Goal: Book appointment/travel/reservation

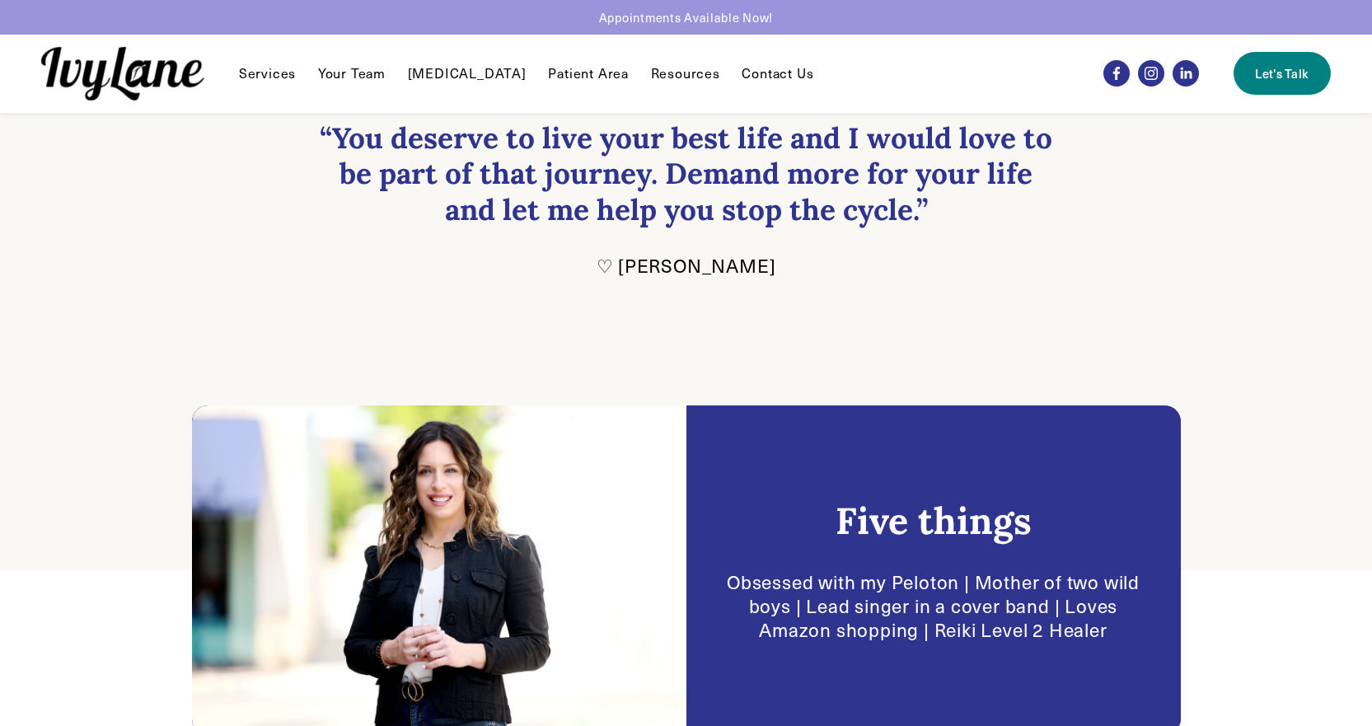
scroll to position [82, 0]
click at [365, 71] on link "Your Team" at bounding box center [352, 73] width 68 height 20
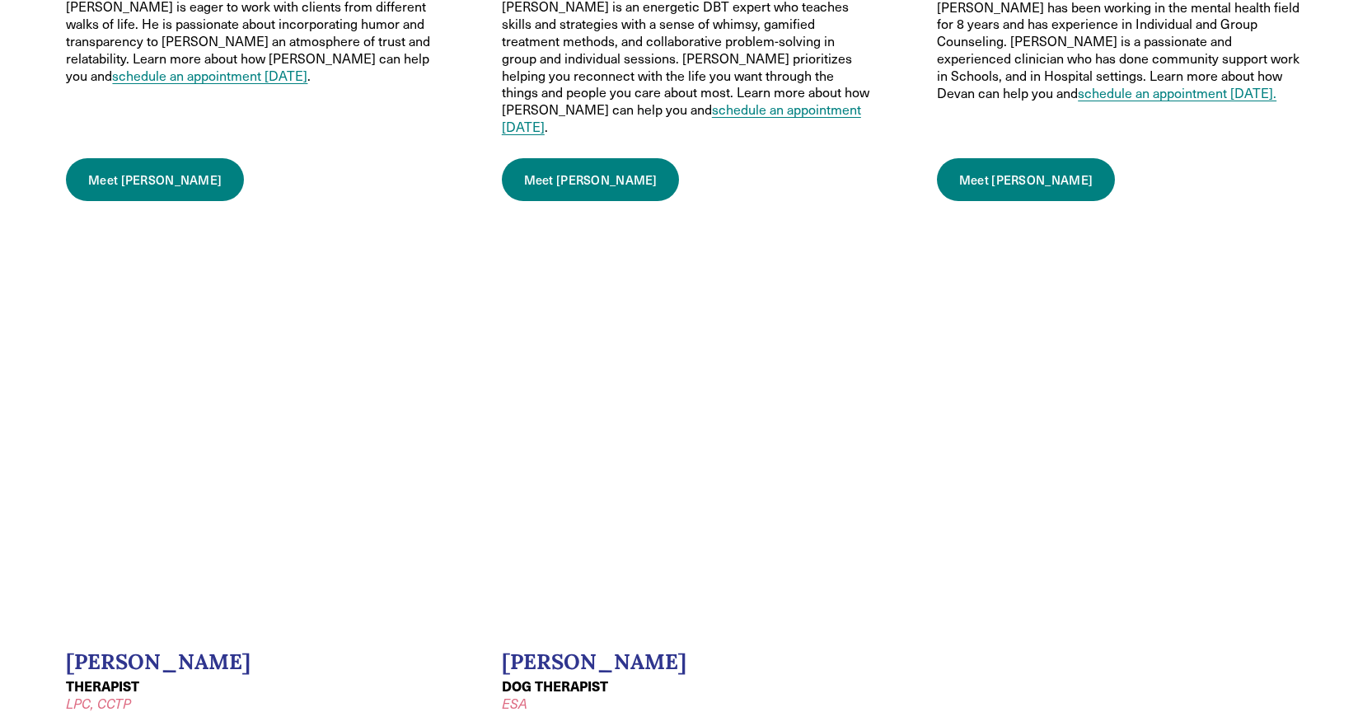
scroll to position [2225, 0]
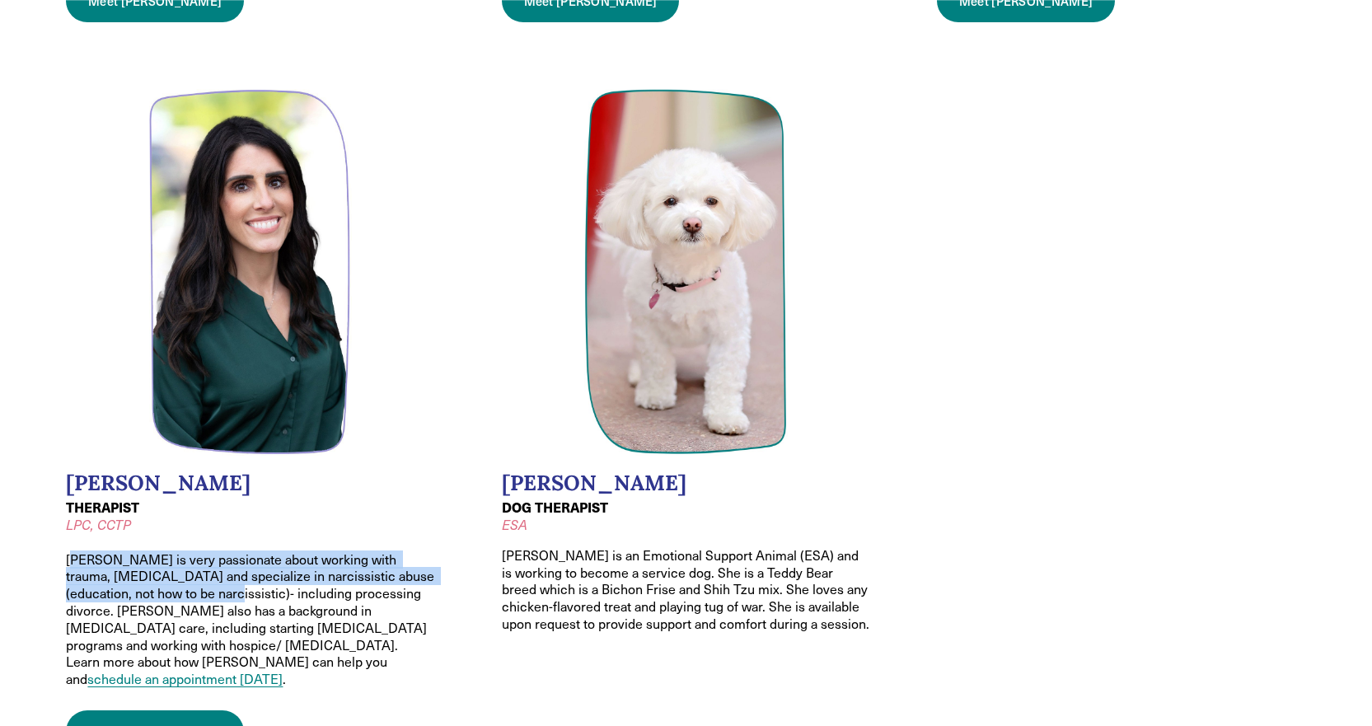
drag, startPoint x: 82, startPoint y: 504, endPoint x: 173, endPoint y: 536, distance: 96.2
click at [173, 536] on p "THERAPIST LPC, CCTP Melissa is very passionate about working with trauma, PTSD …" at bounding box center [250, 593] width 368 height 189
click at [125, 520] on p "THERAPIST LPC, CCTP Melissa is very passionate about working with trauma, PTSD …" at bounding box center [250, 593] width 368 height 189
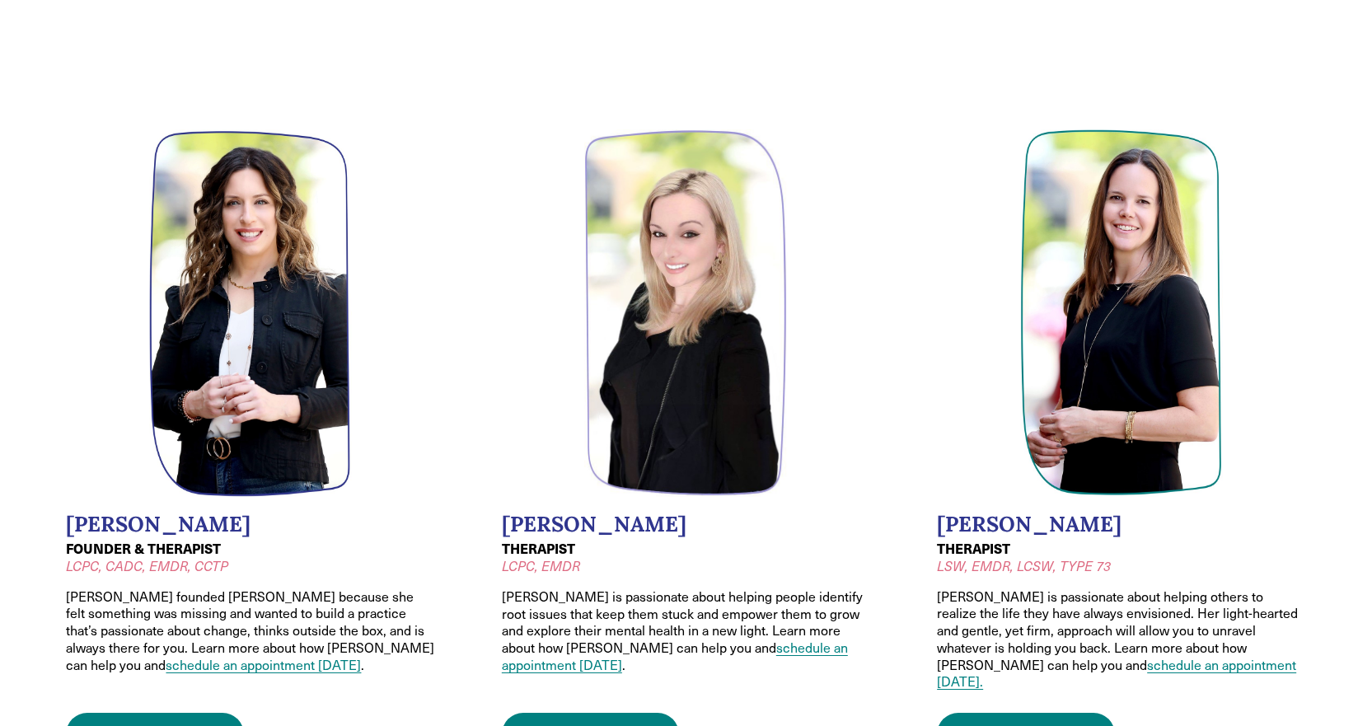
scroll to position [82, 0]
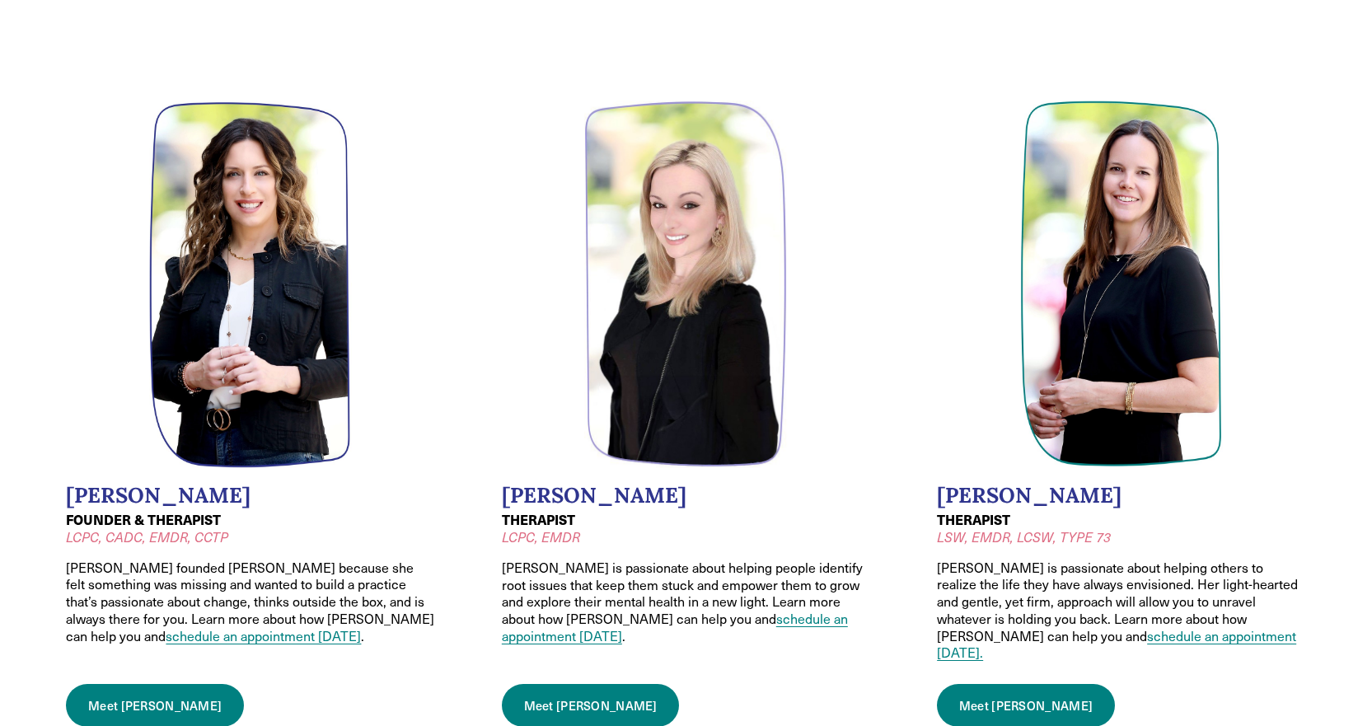
click at [153, 686] on link "Meet Wendy" at bounding box center [155, 705] width 178 height 43
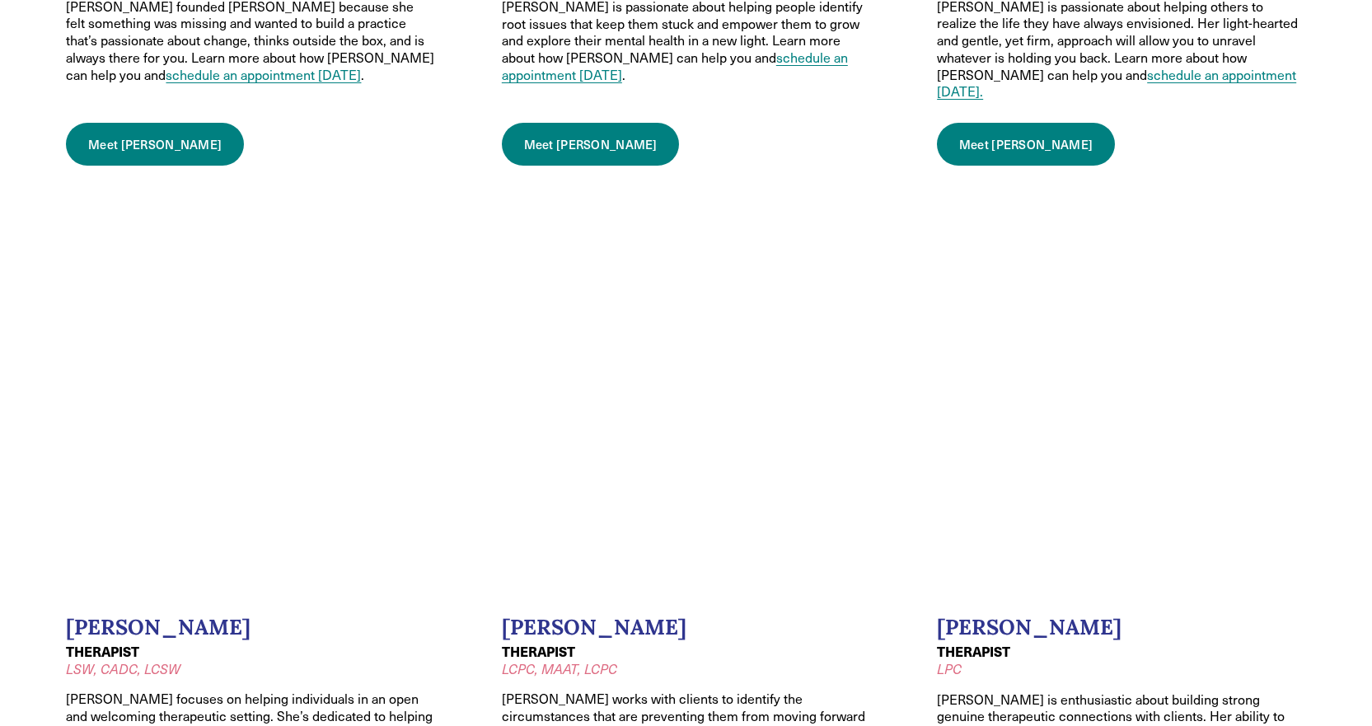
scroll to position [742, 0]
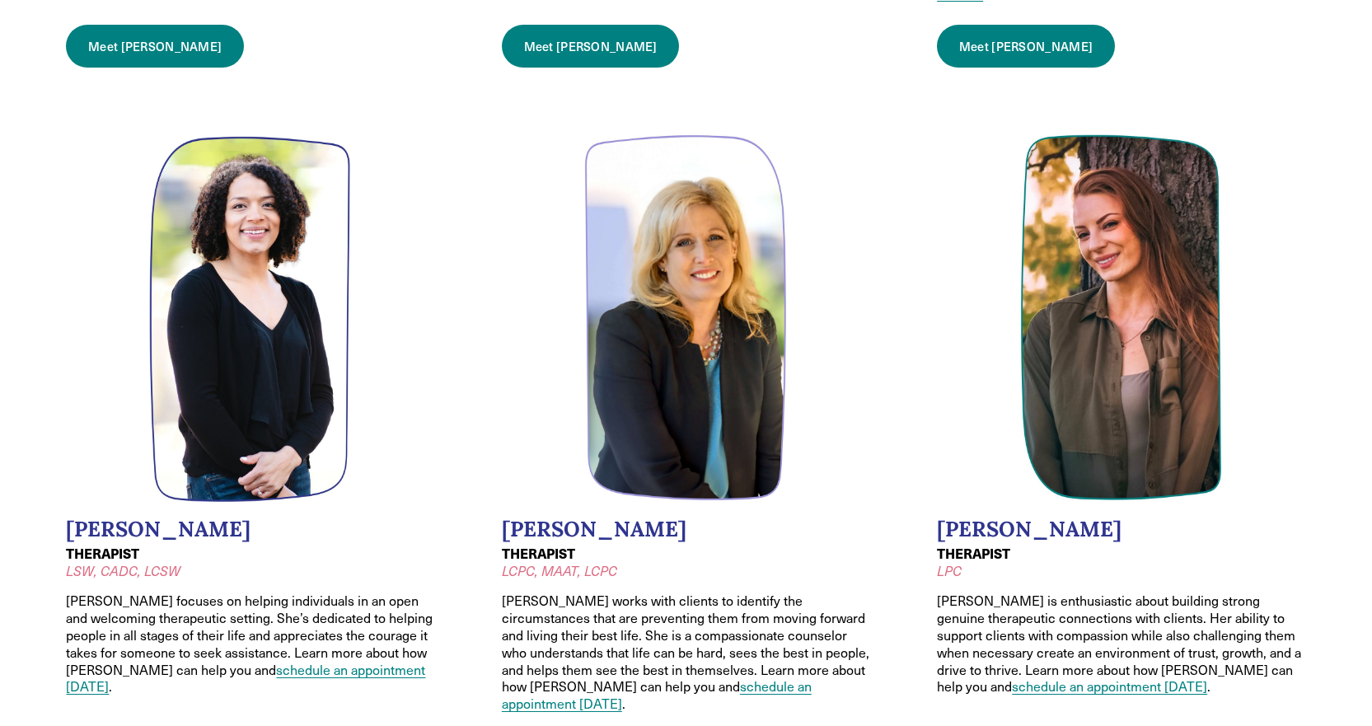
click at [52, 275] on li "Lauren Mason THERAPIST LSW, CADC, LCSW Lauren focuses on helping individuals in…" at bounding box center [250, 457] width 419 height 694
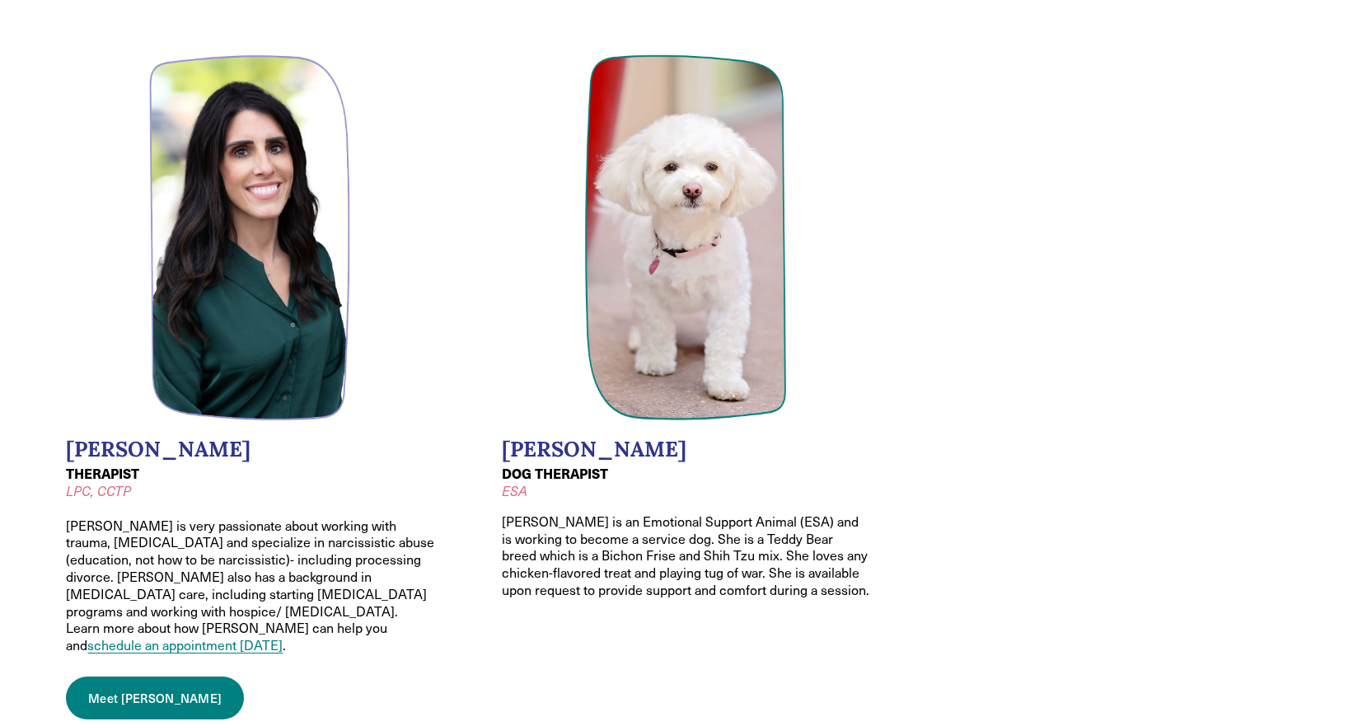
scroll to position [2307, 0]
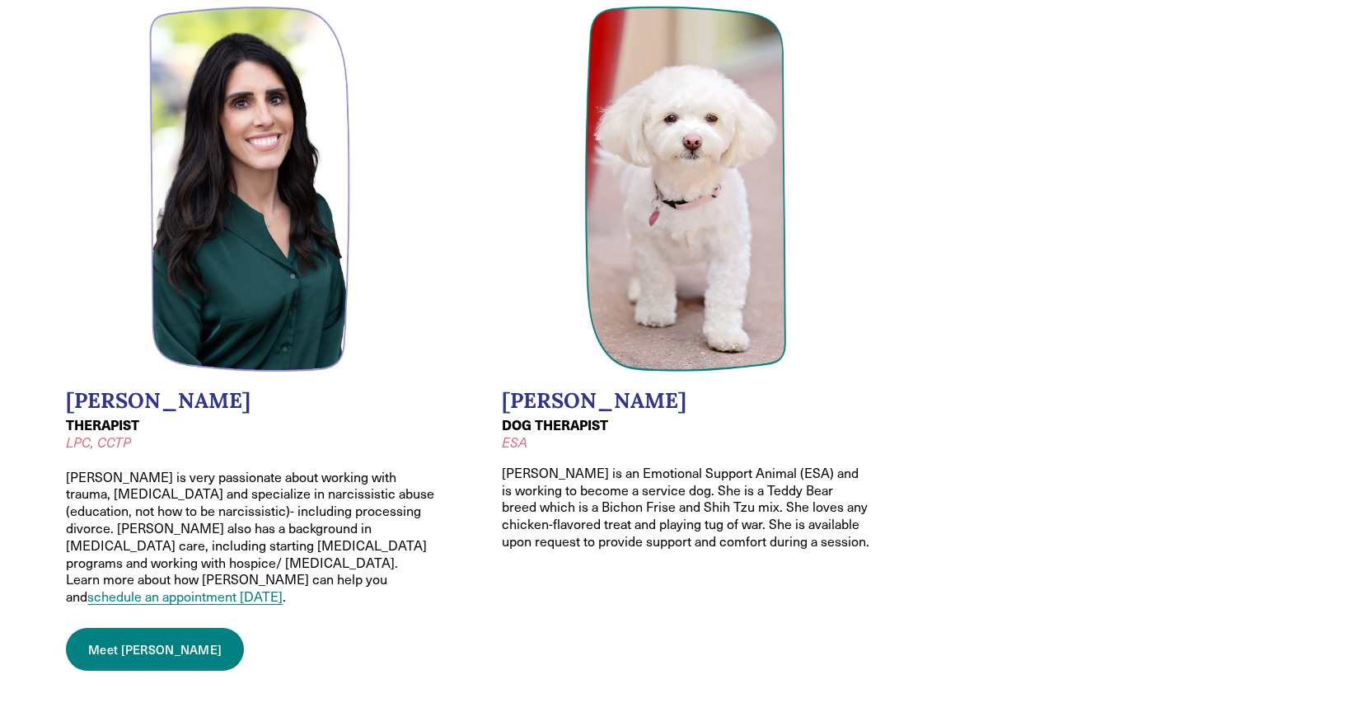
click at [108, 628] on link "Meet Melissa" at bounding box center [155, 649] width 178 height 43
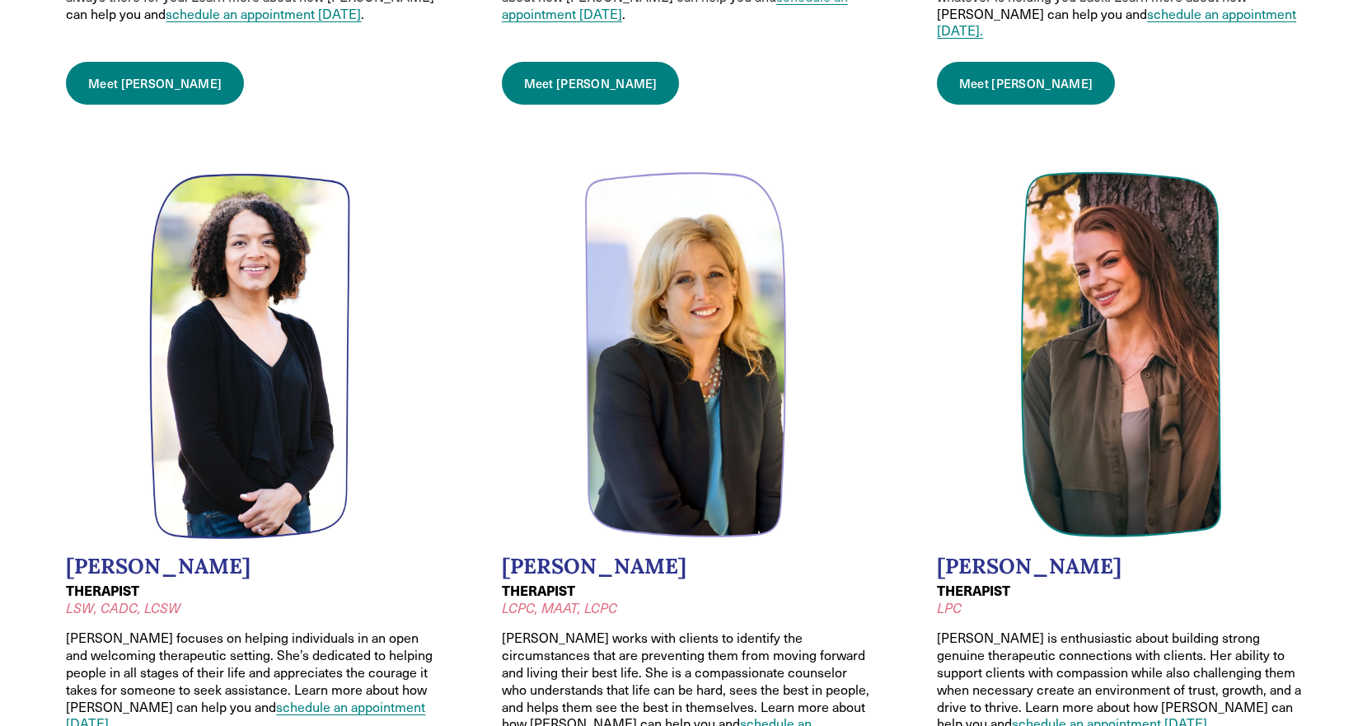
scroll to position [906, 0]
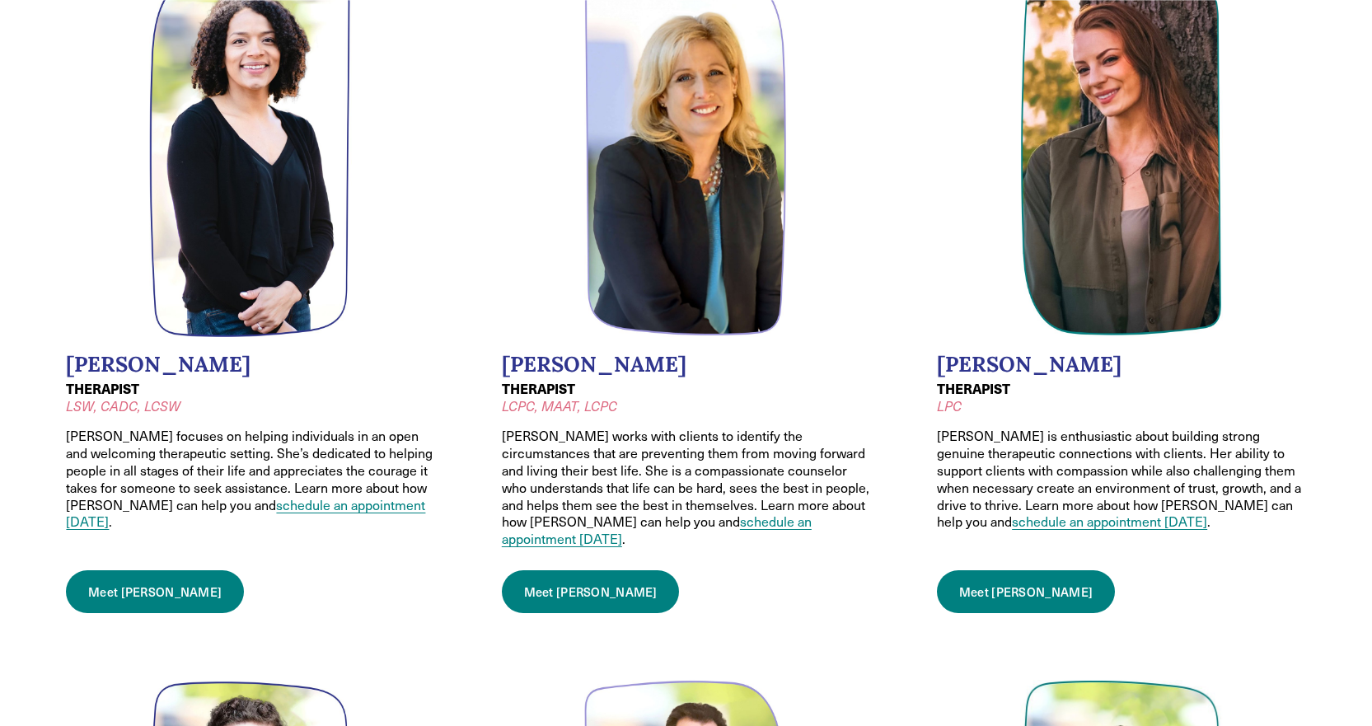
click at [590, 570] on link "Meet Caroline" at bounding box center [591, 591] width 178 height 43
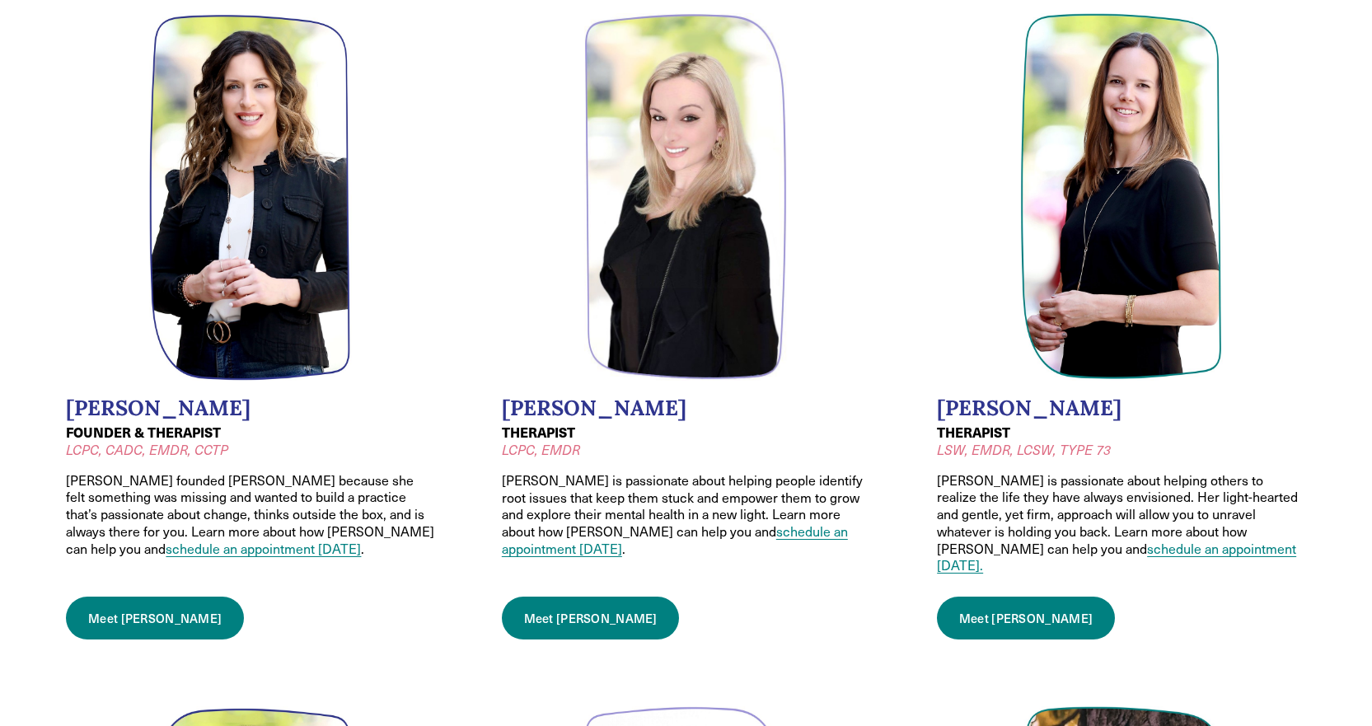
scroll to position [165, 0]
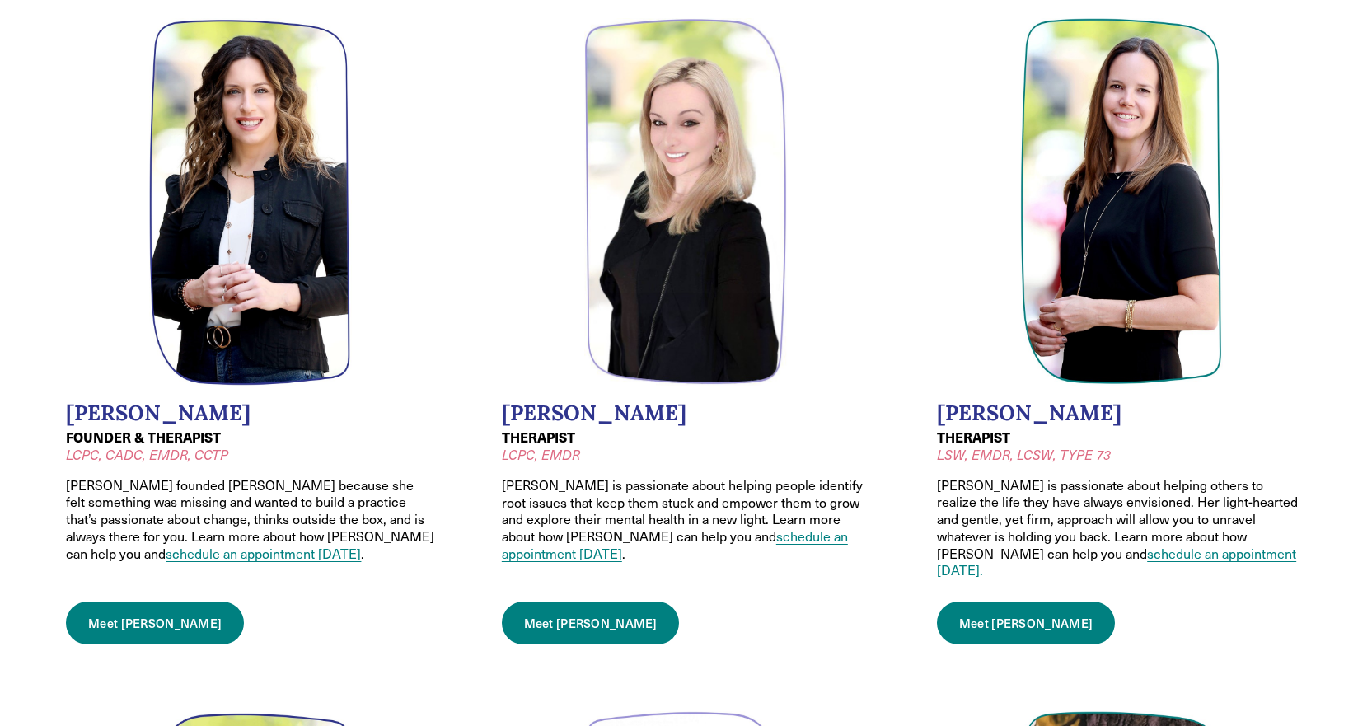
drag, startPoint x: 157, startPoint y: 602, endPoint x: 489, endPoint y: 600, distance: 332.9
click at [157, 602] on link "Meet Wendy" at bounding box center [155, 622] width 178 height 43
click at [1025, 605] on link "Meet Jodi" at bounding box center [1026, 622] width 178 height 43
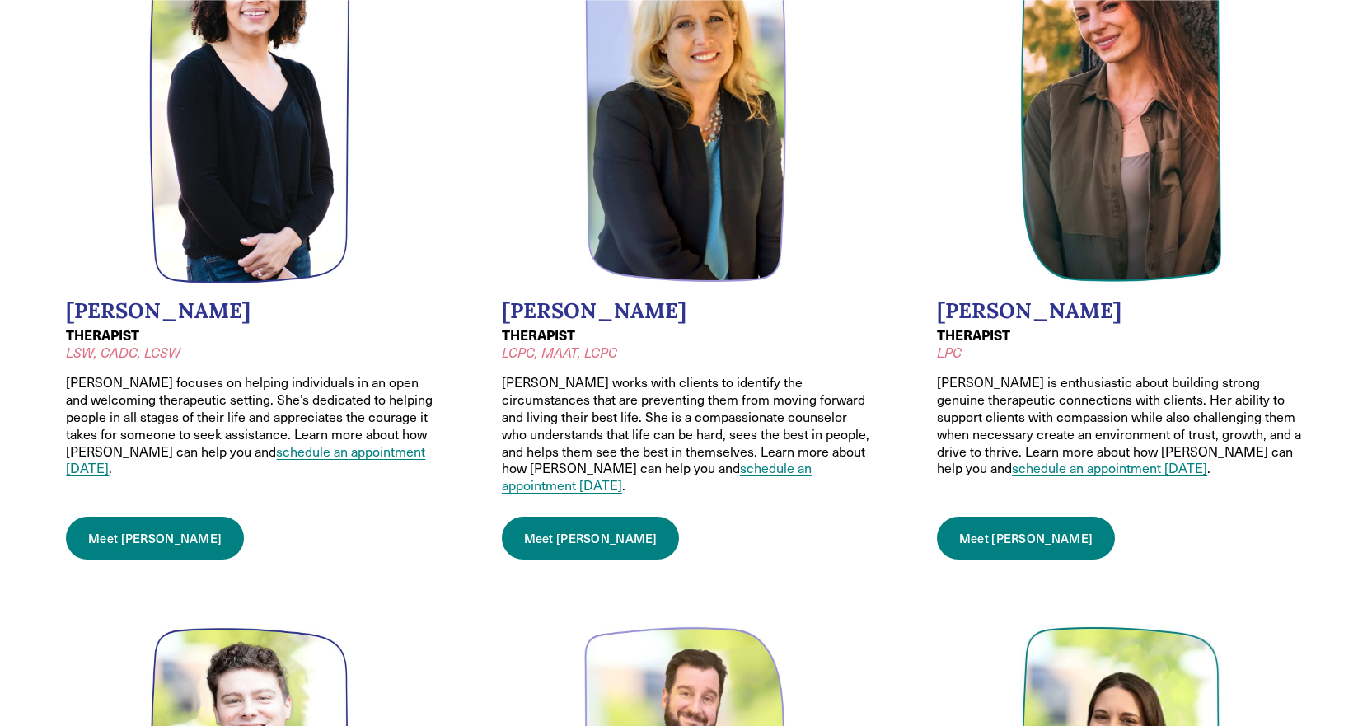
scroll to position [989, 0]
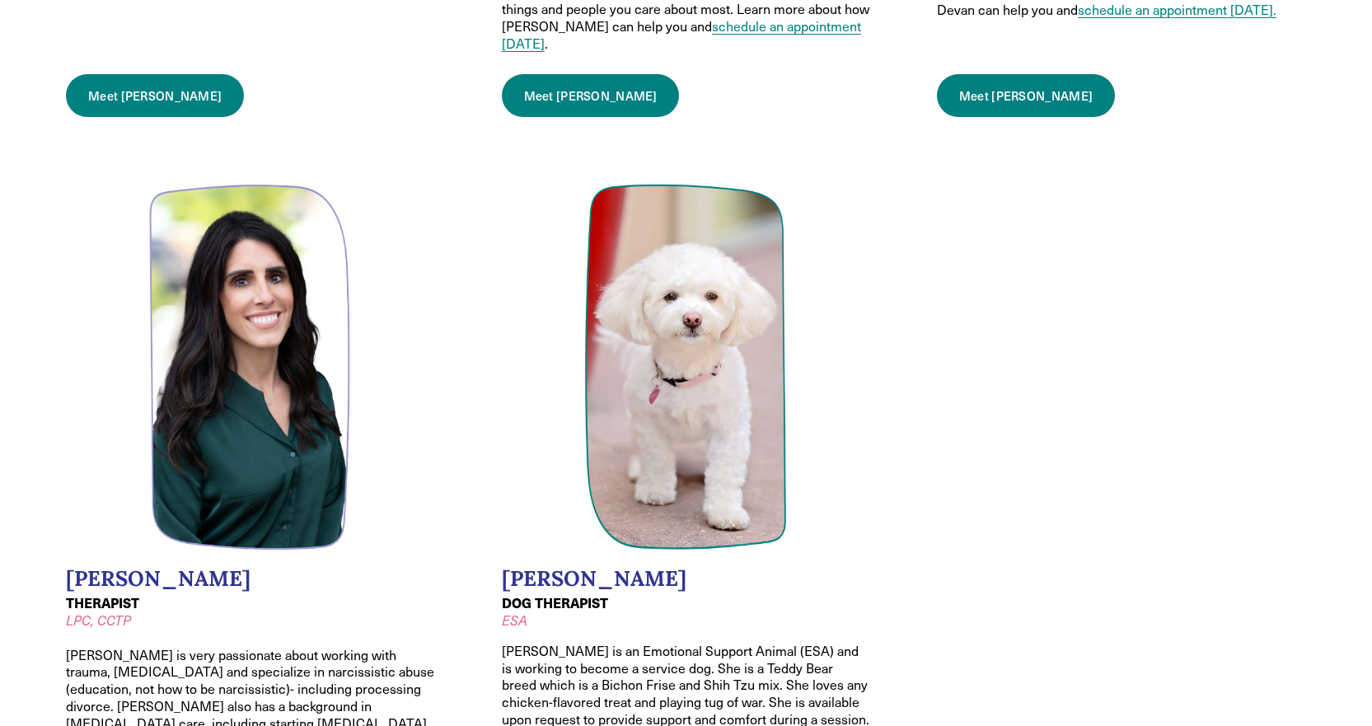
scroll to position [2142, 0]
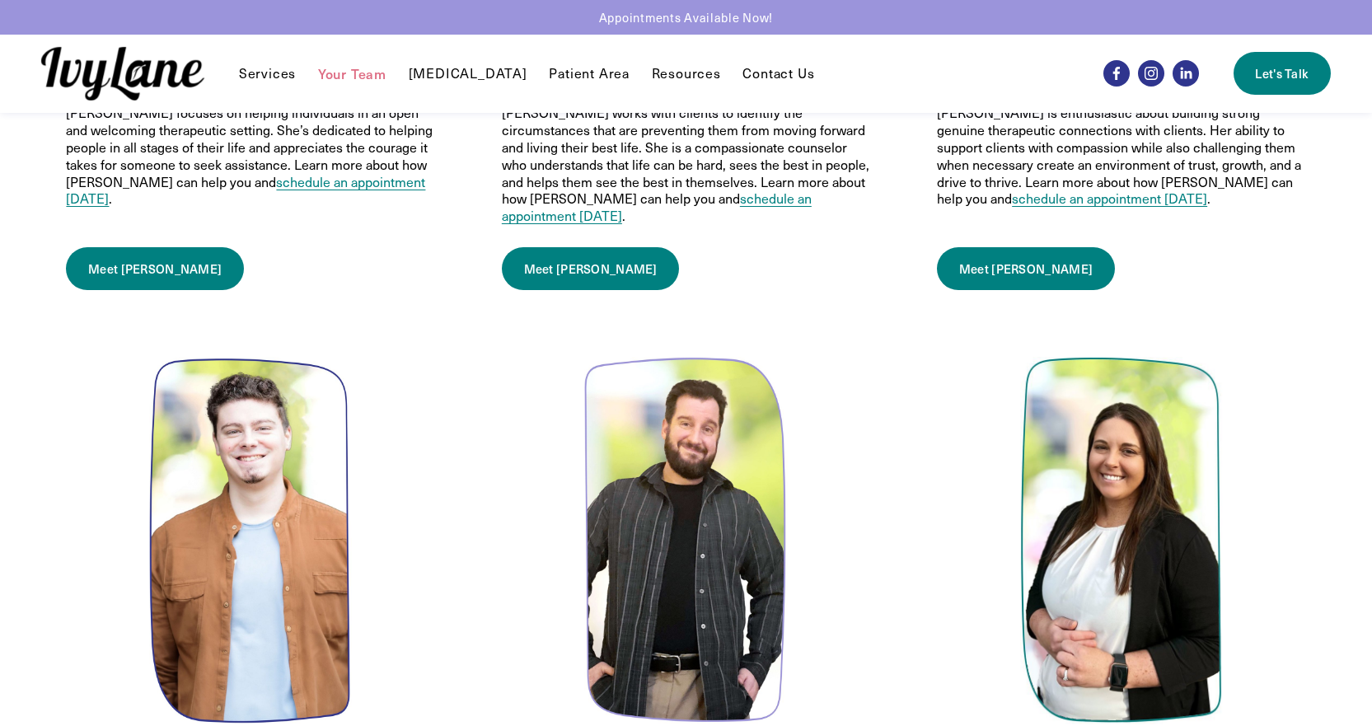
scroll to position [900, 0]
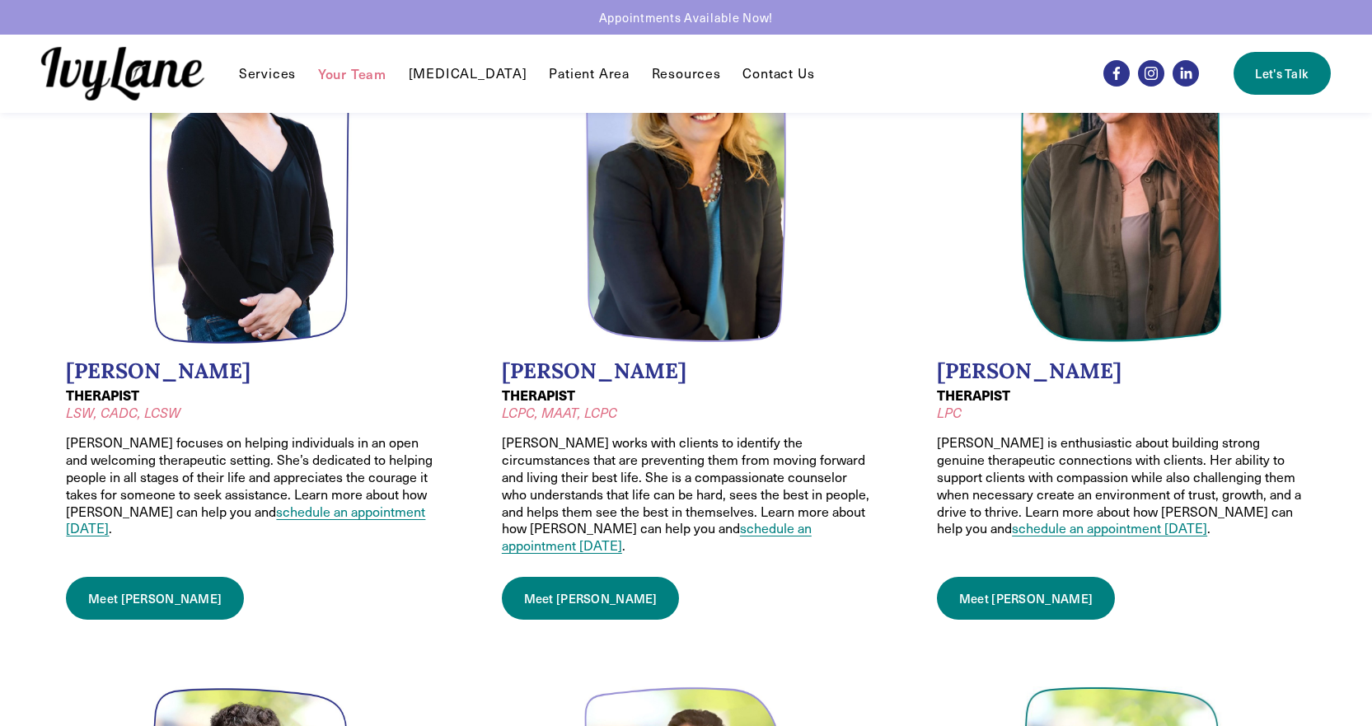
click at [582, 577] on link "Meet [PERSON_NAME]" at bounding box center [591, 598] width 178 height 43
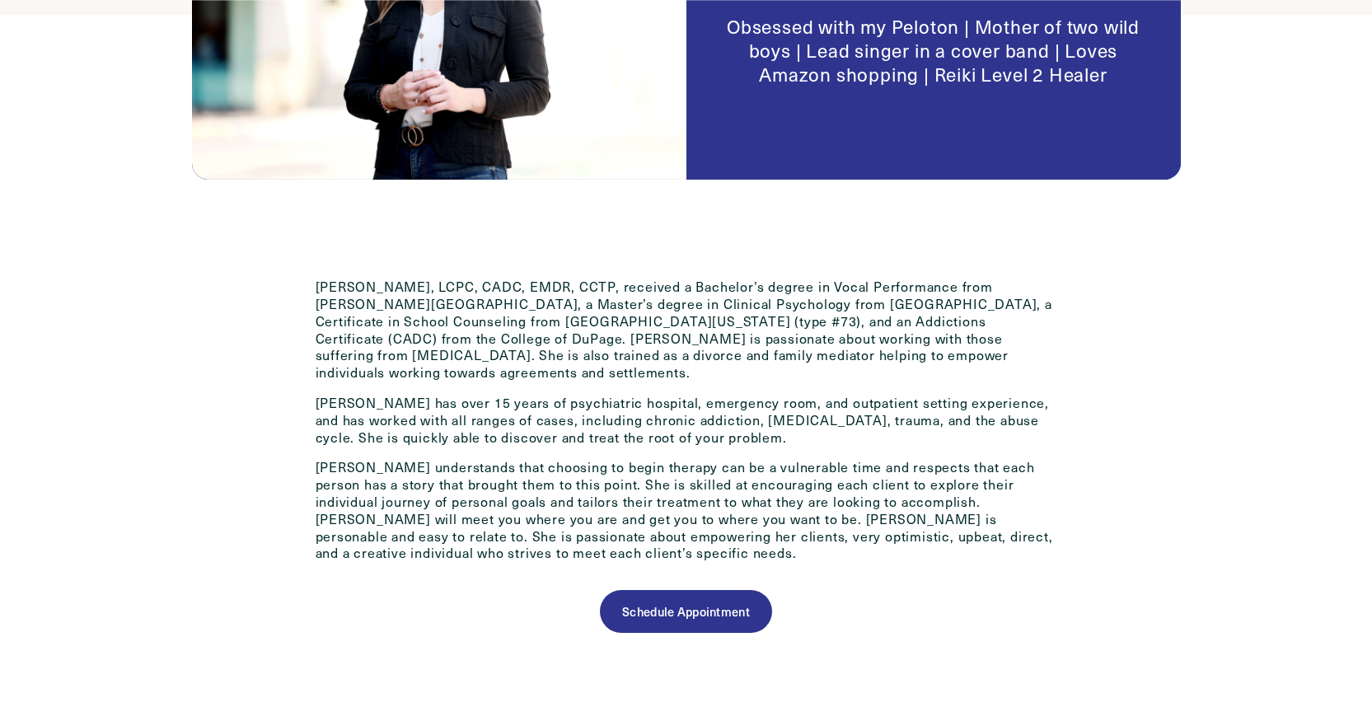
scroll to position [659, 0]
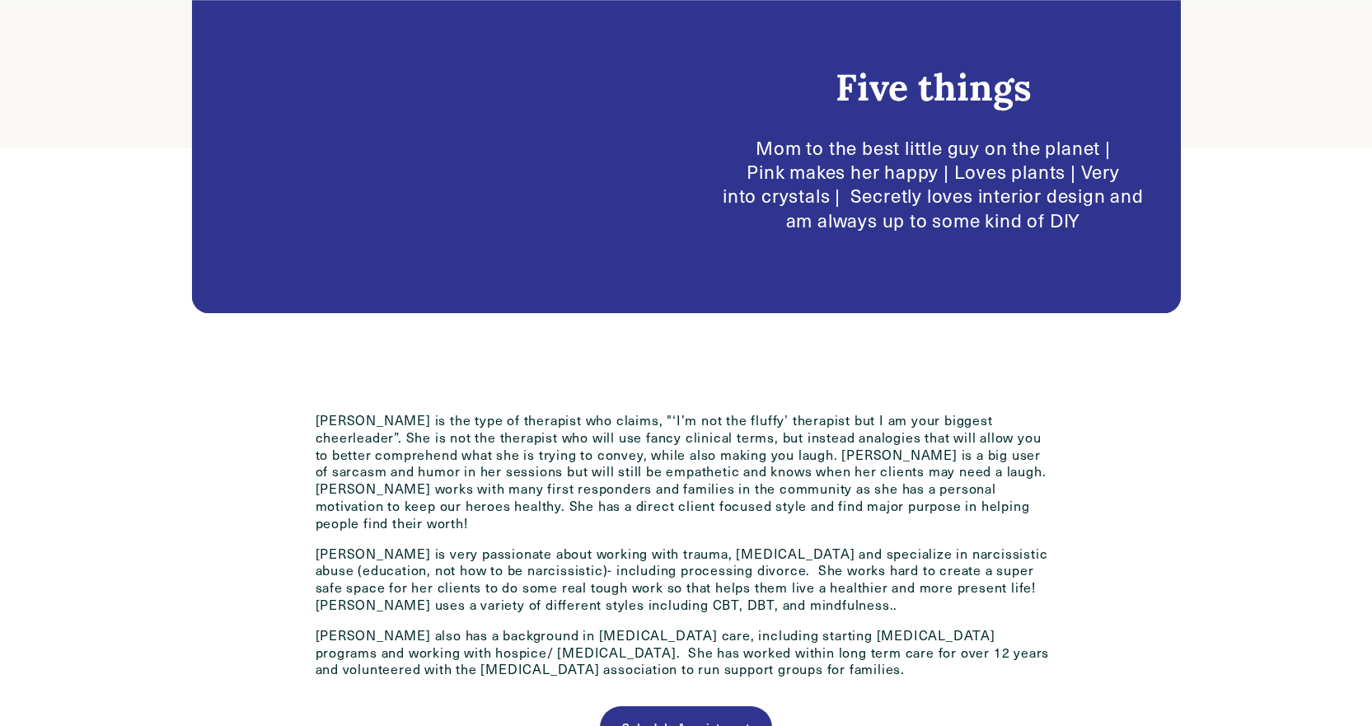
scroll to position [330, 0]
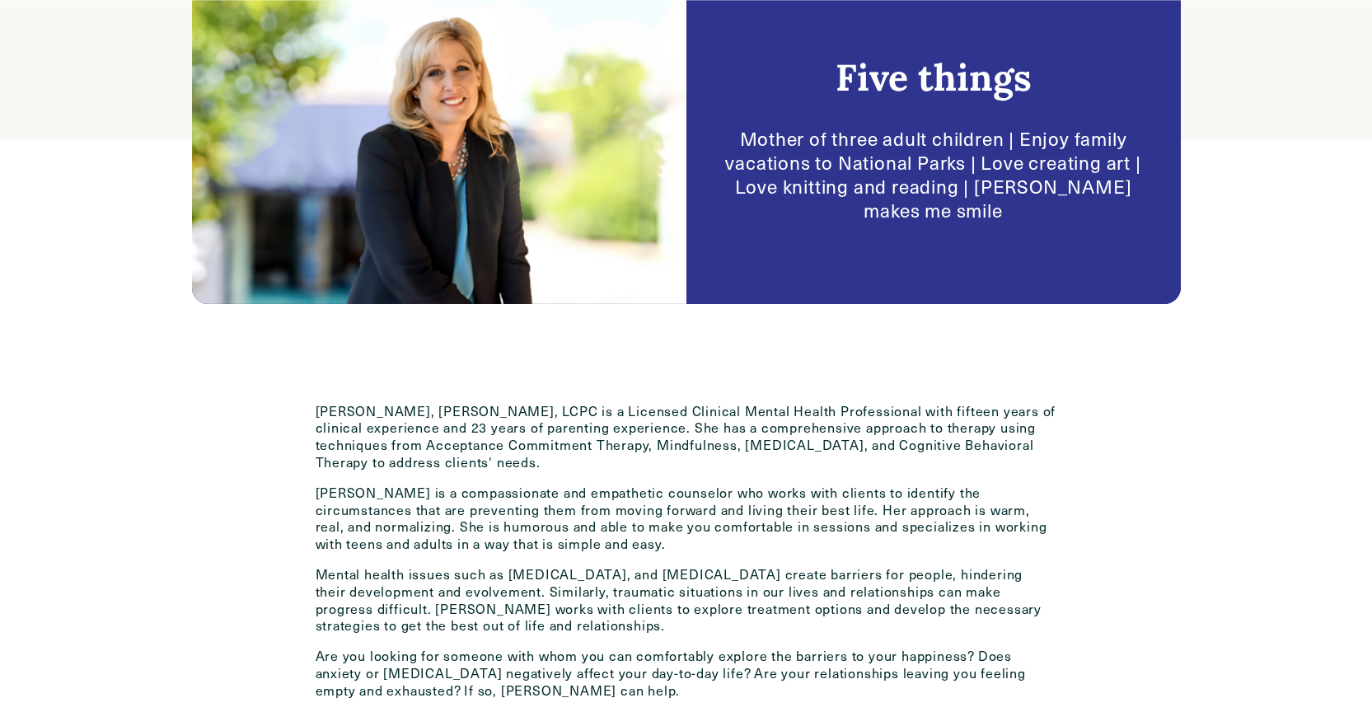
scroll to position [494, 0]
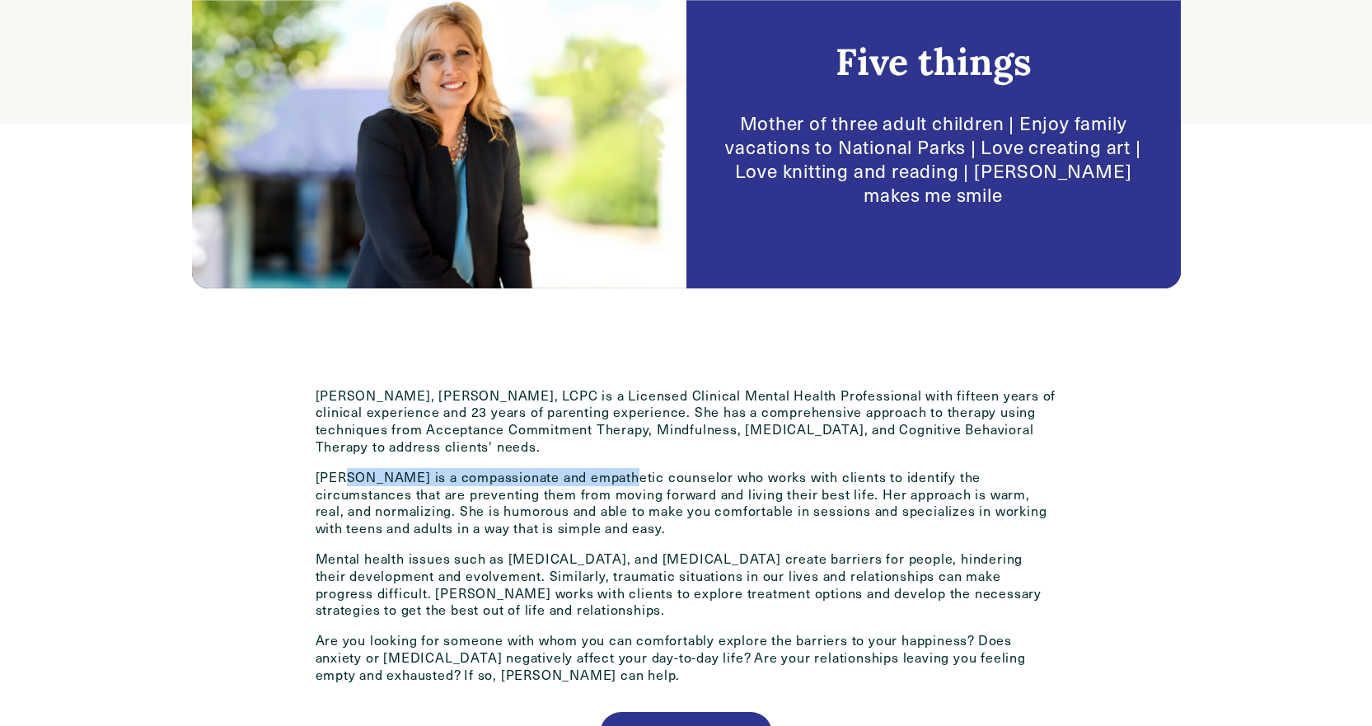
drag, startPoint x: 346, startPoint y: 476, endPoint x: 607, endPoint y: 481, distance: 261.2
click at [607, 481] on p "Caroline is a compassionate and empathetic counselor who works with clients to …" at bounding box center [687, 503] width 742 height 68
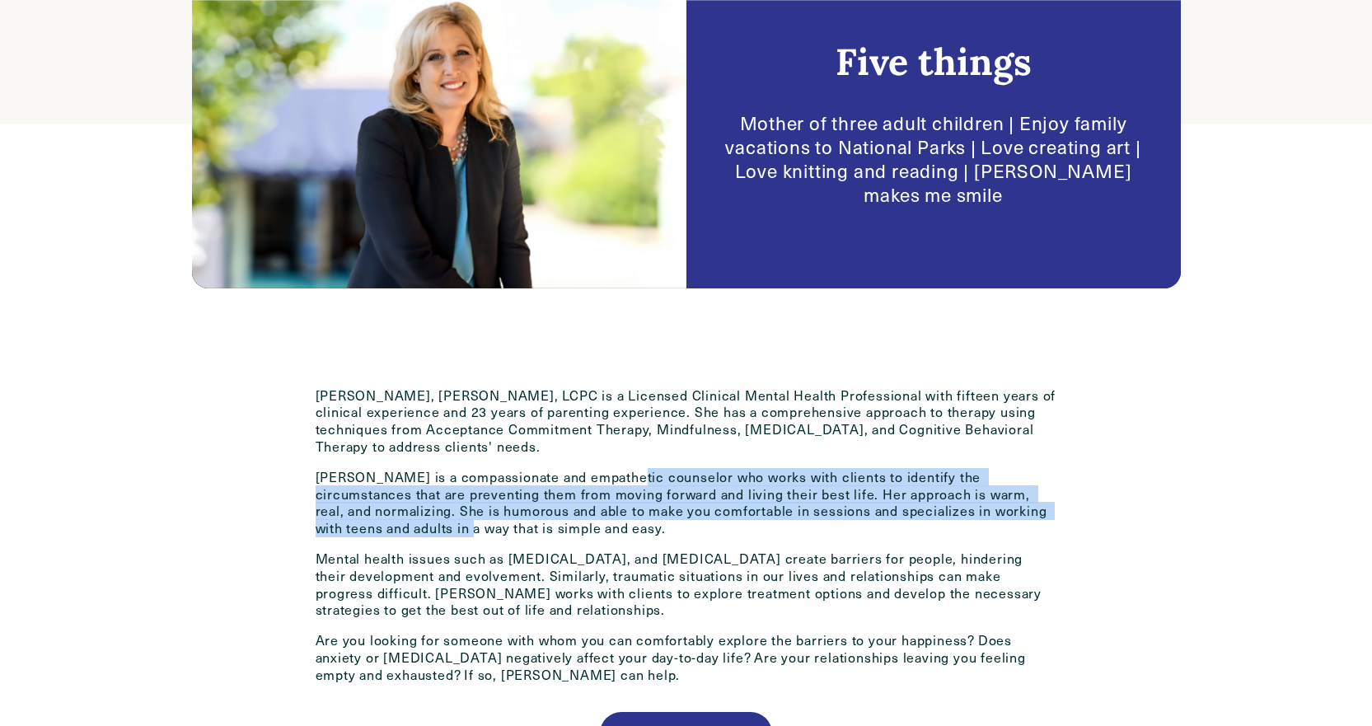
drag, startPoint x: 616, startPoint y: 479, endPoint x: 365, endPoint y: 531, distance: 256.8
click at [365, 531] on p "[PERSON_NAME] is a compassionate and empathetic counselor who works with client…" at bounding box center [687, 503] width 742 height 68
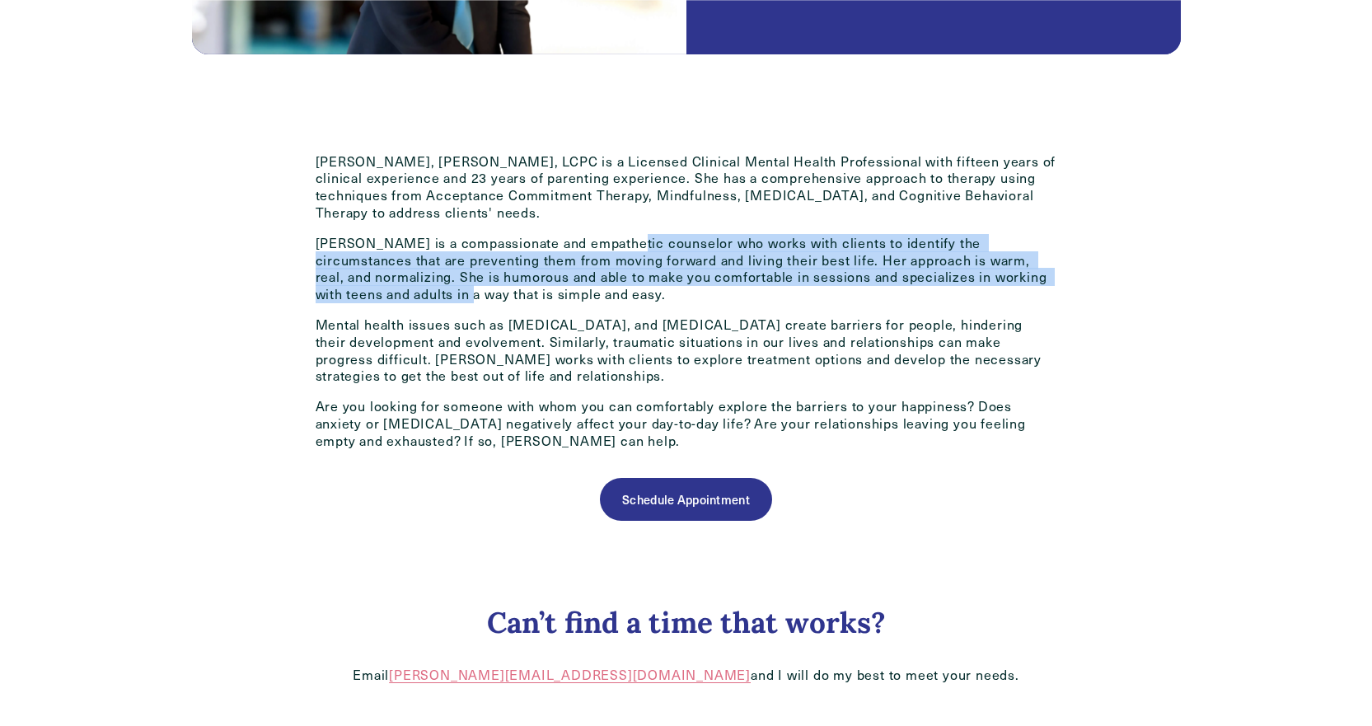
scroll to position [824, 0]
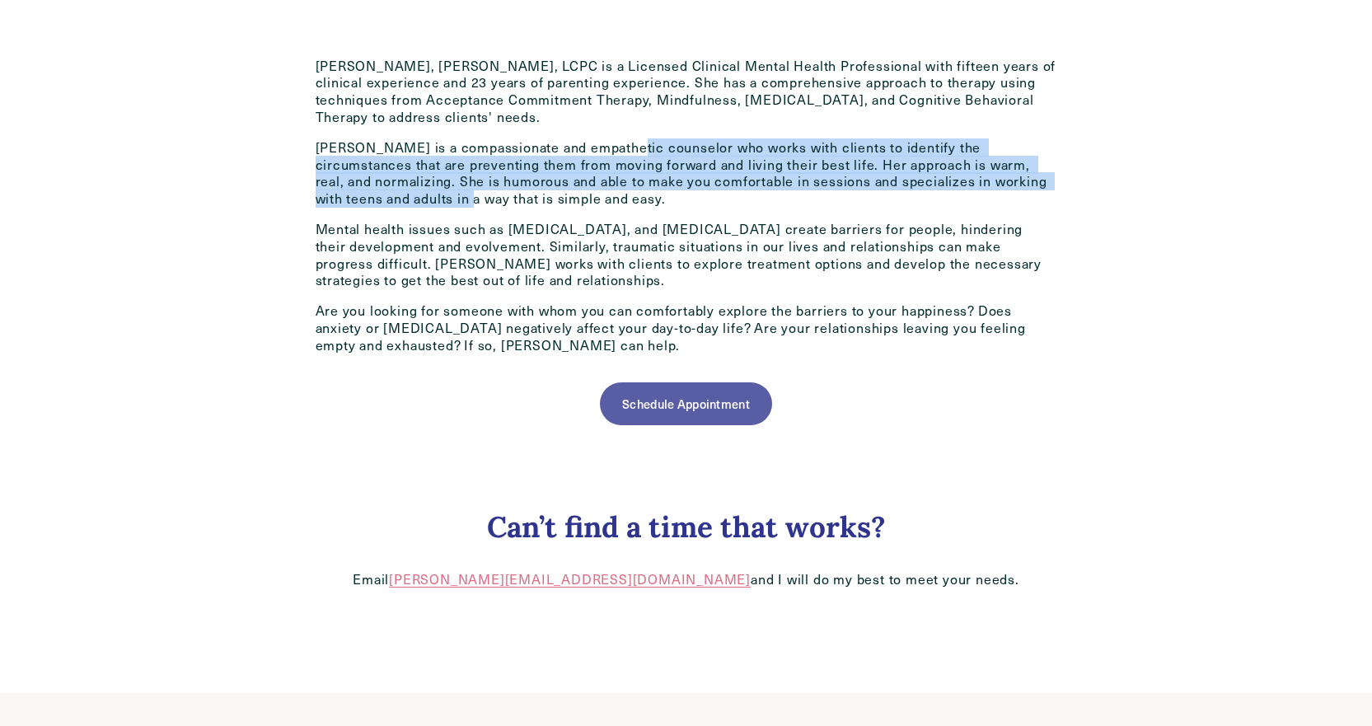
click at [716, 409] on link "Schedule Appointment" at bounding box center [685, 403] width 171 height 43
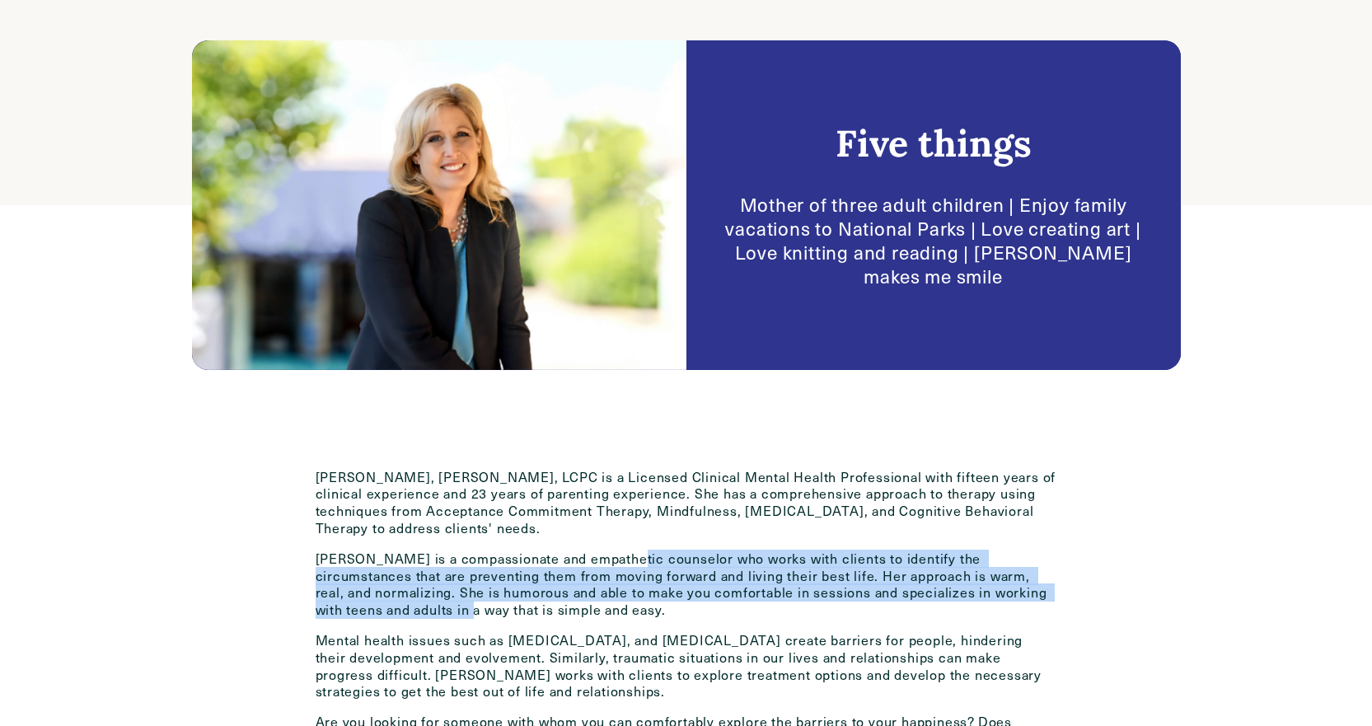
scroll to position [412, 0]
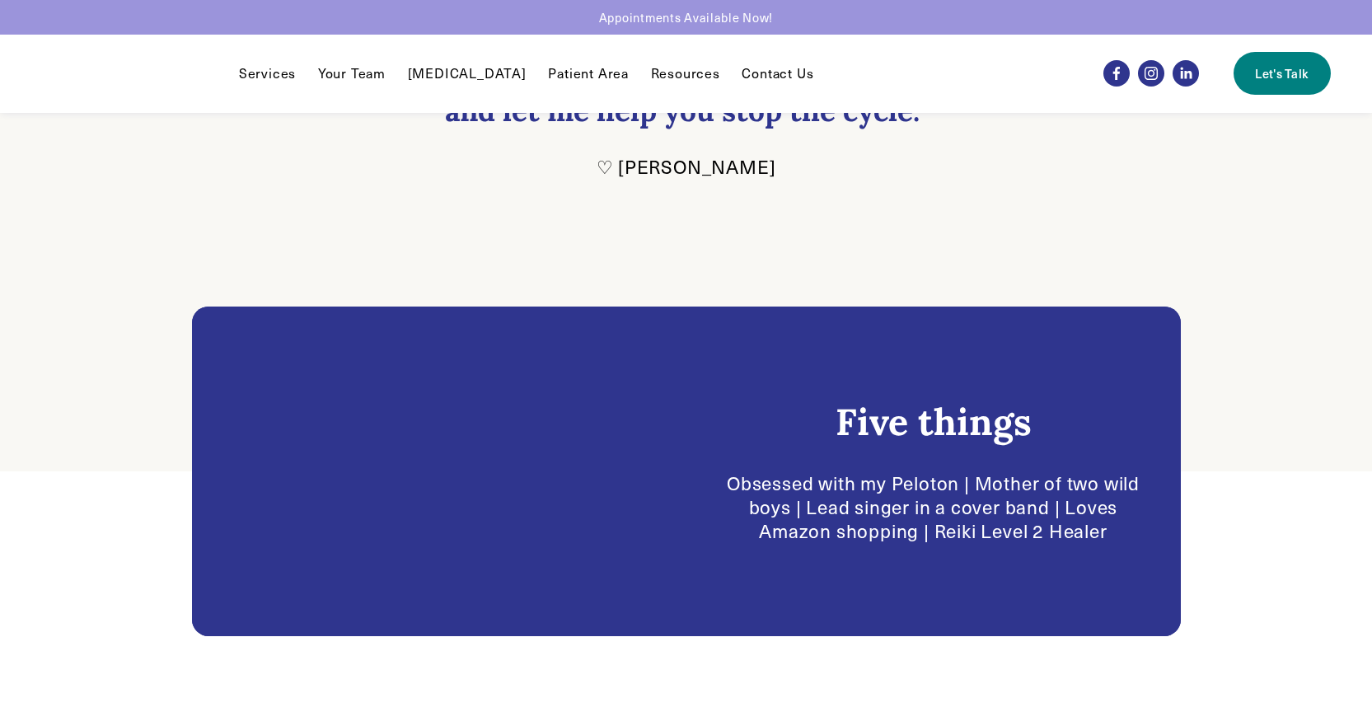
scroll to position [412, 0]
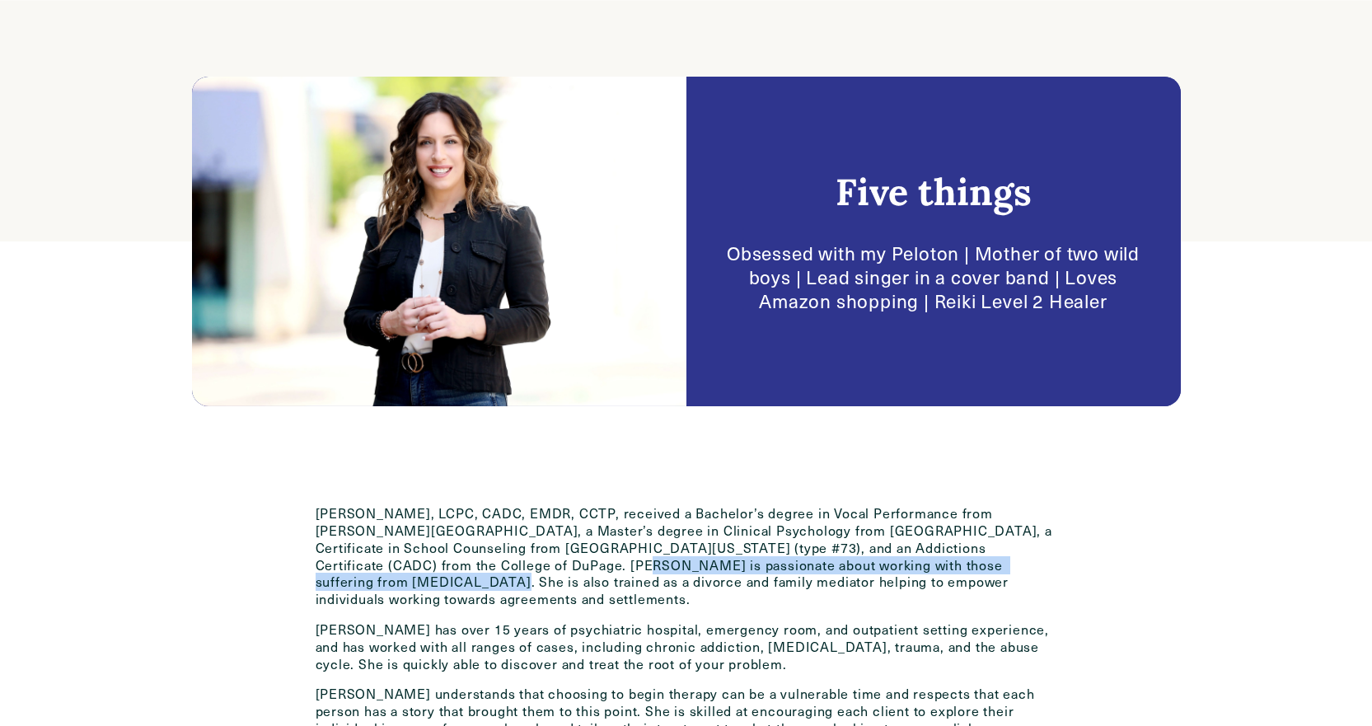
drag, startPoint x: 442, startPoint y: 568, endPoint x: 940, endPoint y: 569, distance: 498.5
click at [940, 569] on p "Wendy Pawelski, LCPC, CADC, EMDR, CCTP, received a Bachelor’s degree in Vocal P…" at bounding box center [687, 556] width 742 height 103
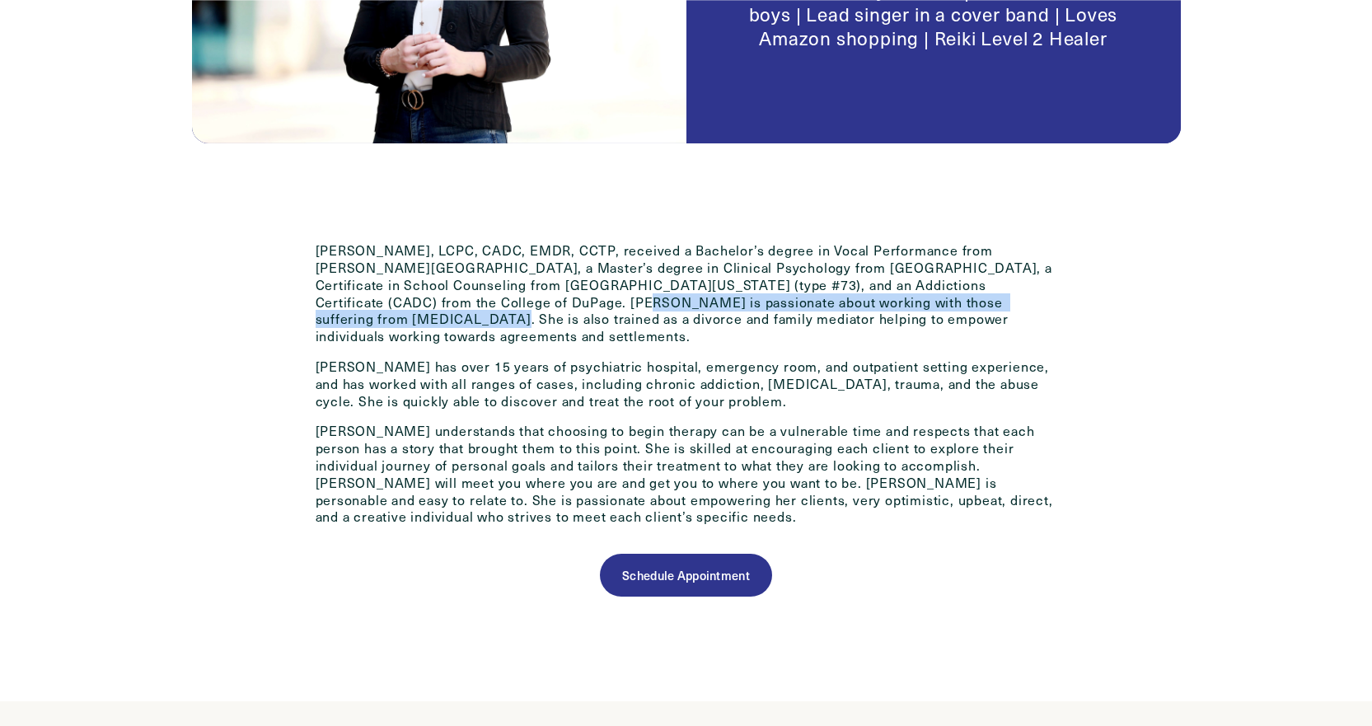
scroll to position [742, 0]
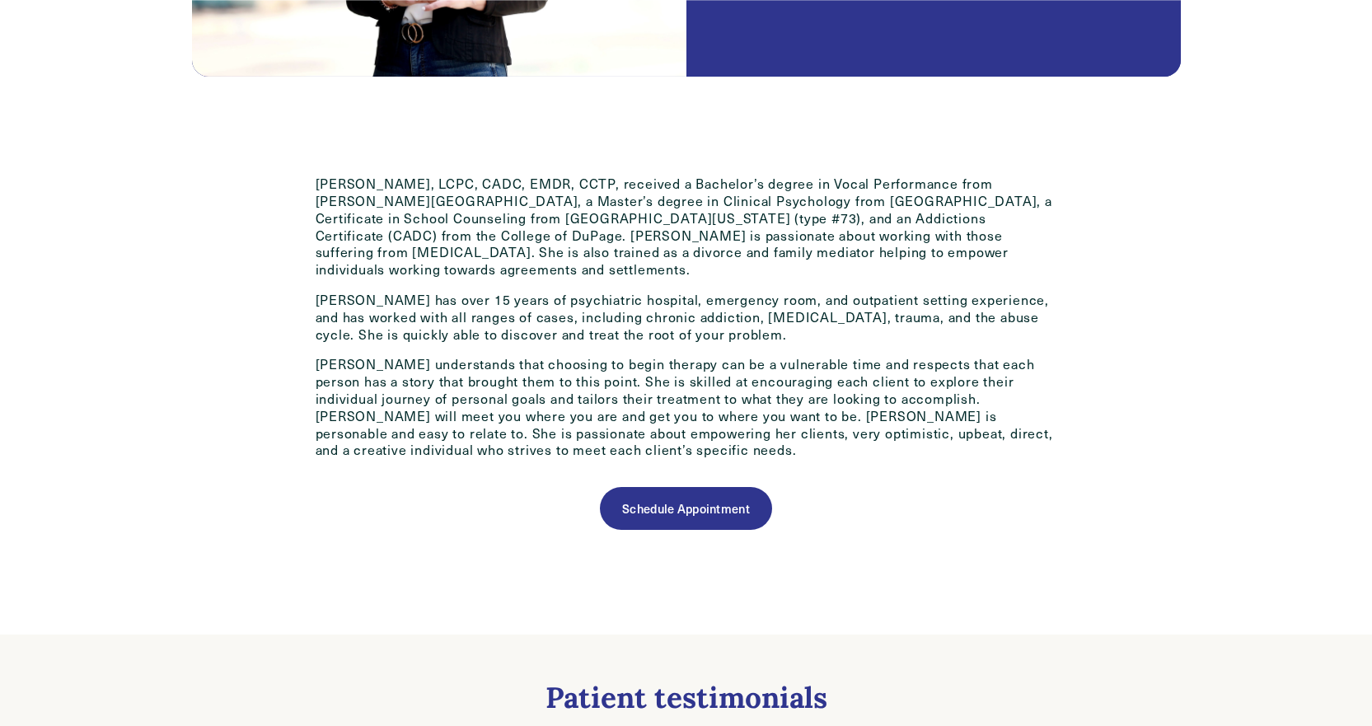
click at [360, 292] on p "Wendy has over 15 years of psychiatric hospital, emergency room, and outpatient…" at bounding box center [687, 317] width 742 height 51
drag, startPoint x: 317, startPoint y: 251, endPoint x: 729, endPoint y: 259, distance: 412.0
click at [729, 259] on p "Wendy Pawelski, LCPC, CADC, EMDR, CCTP, received a Bachelor’s degree in Vocal P…" at bounding box center [687, 226] width 742 height 103
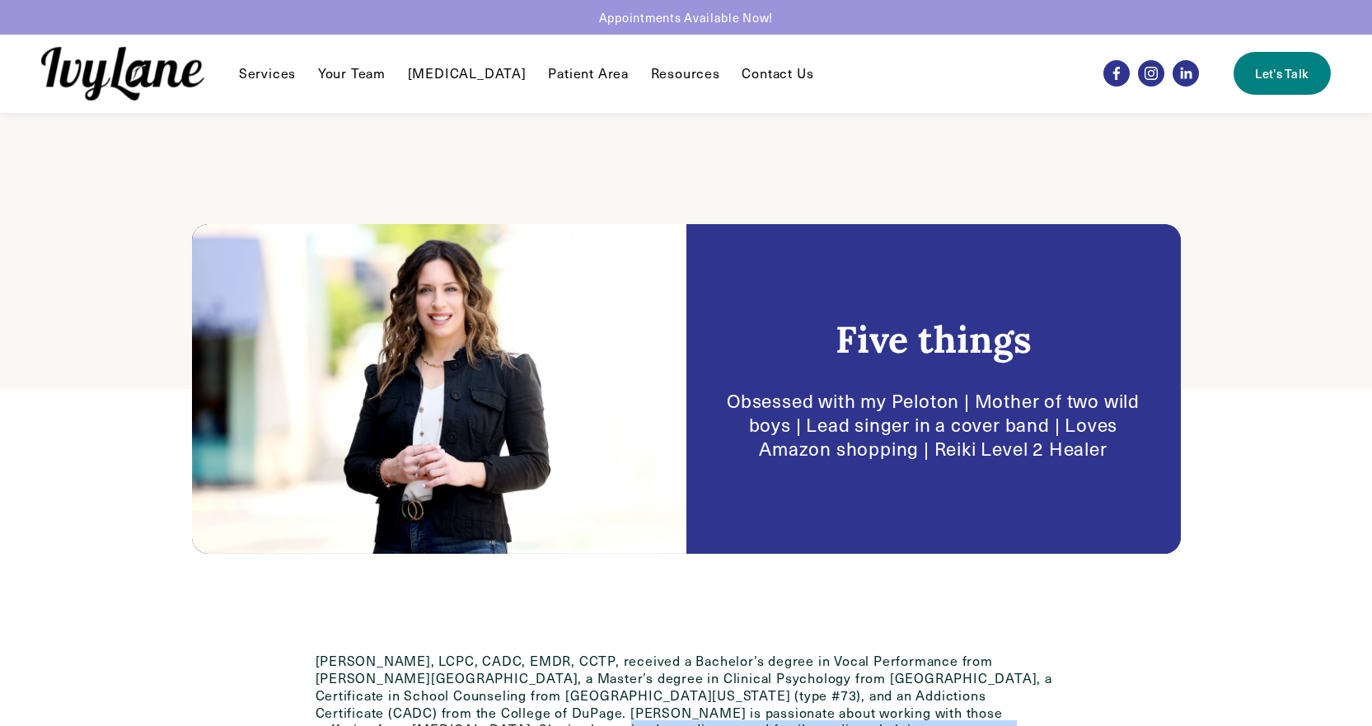
scroll to position [247, 0]
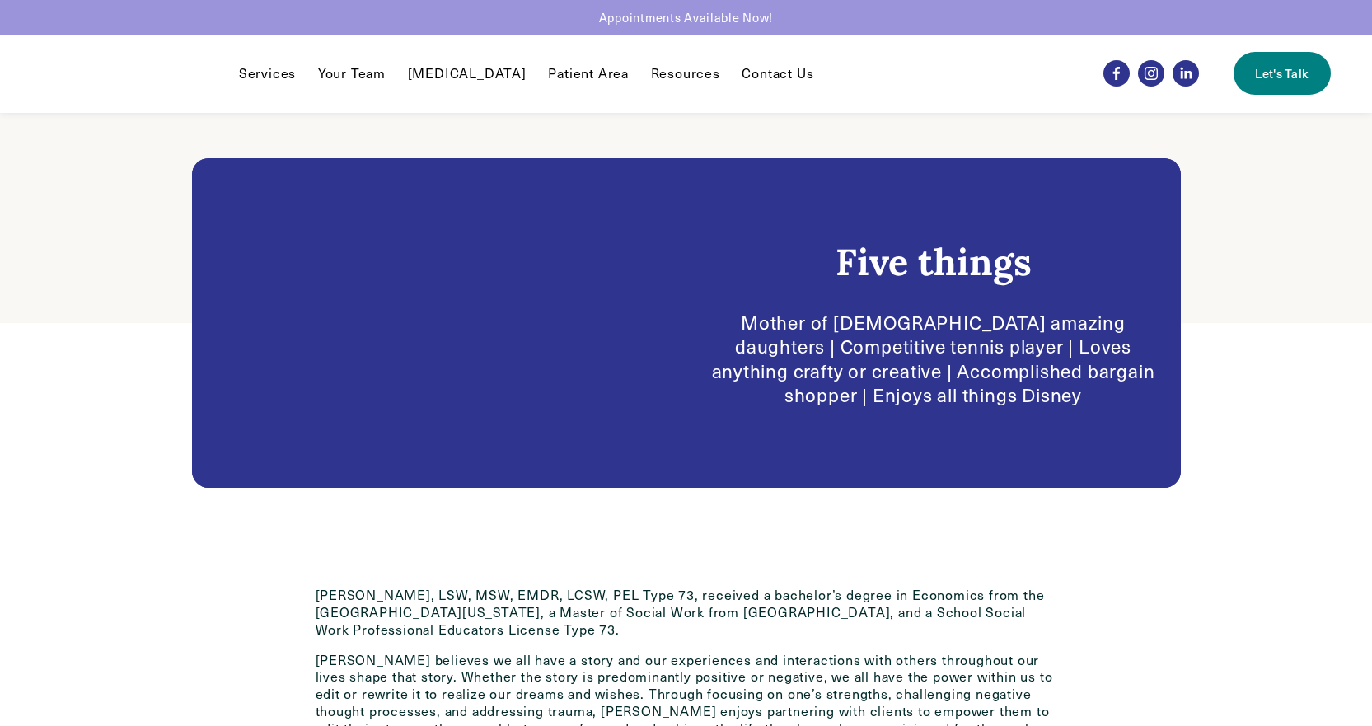
scroll to position [330, 0]
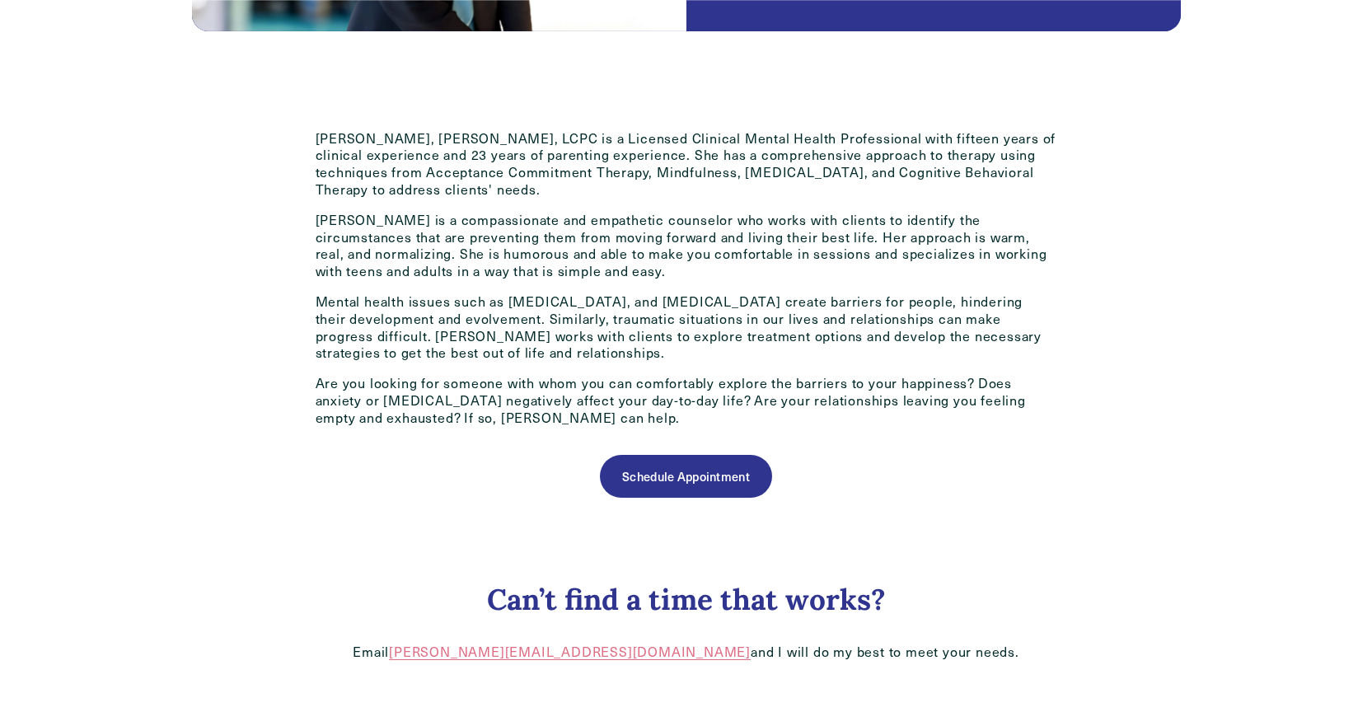
scroll to position [989, 0]
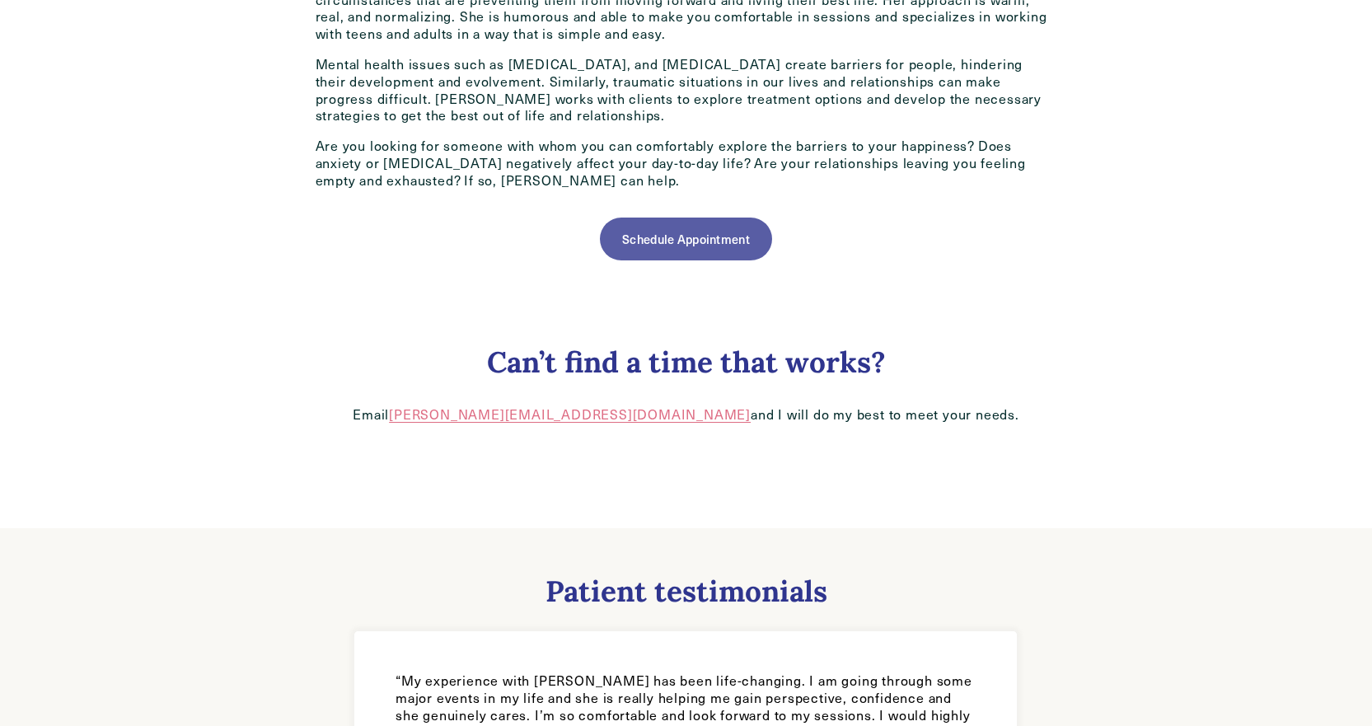
click at [699, 232] on link "Schedule Appointment" at bounding box center [685, 239] width 171 height 43
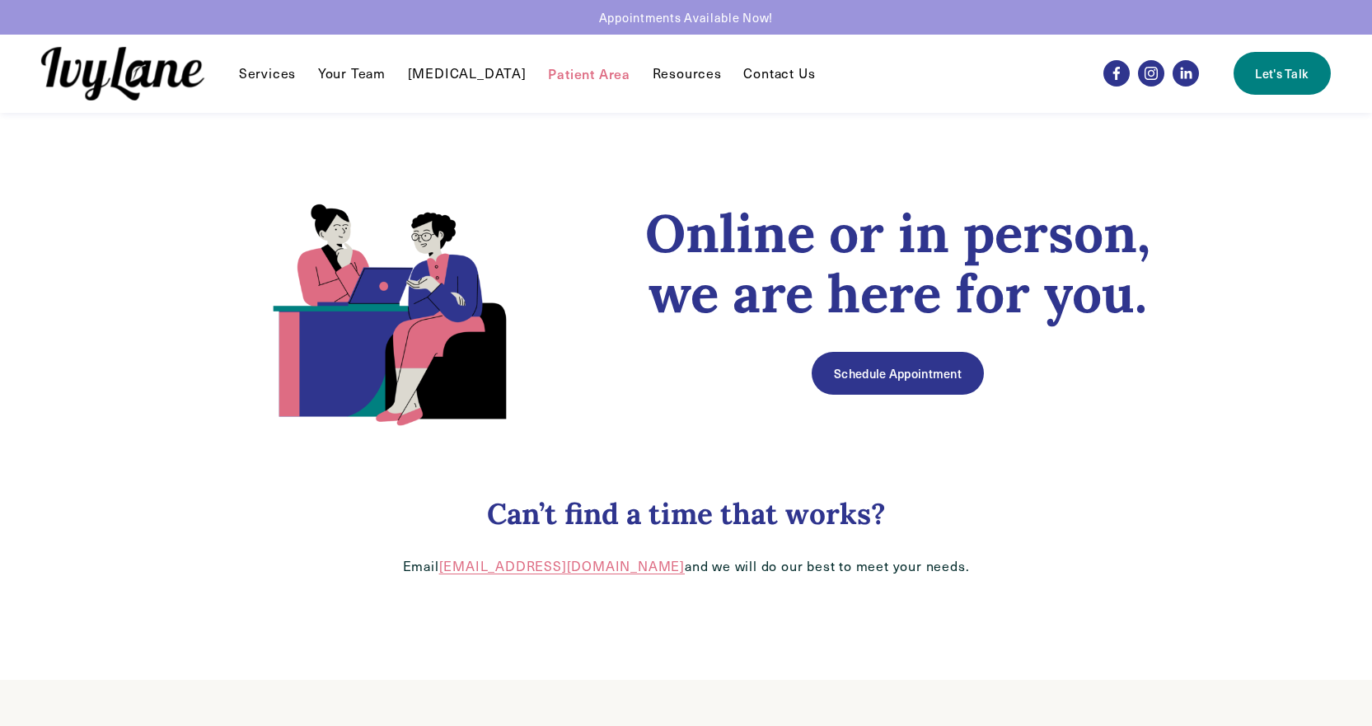
click at [904, 380] on link "Schedule Appointment" at bounding box center [897, 373] width 171 height 43
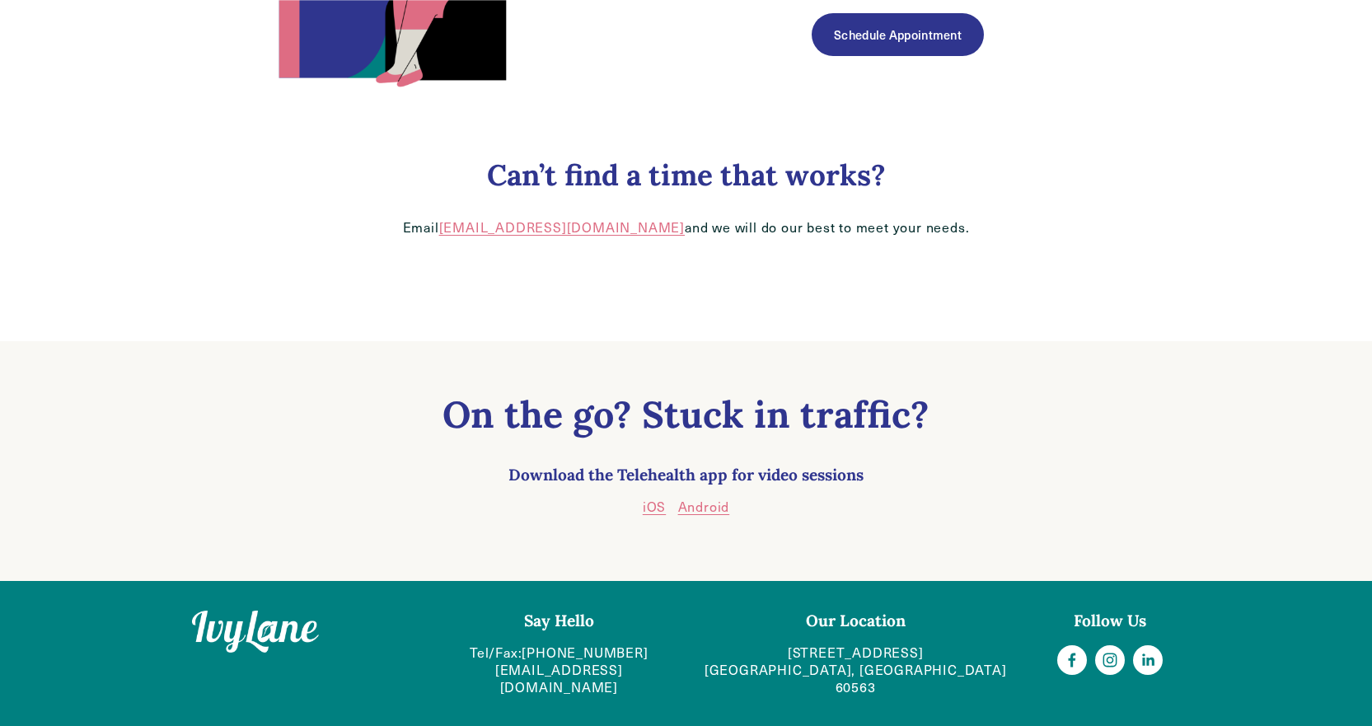
scroll to position [340, 0]
click at [1275, 519] on div at bounding box center [686, 461] width 1372 height 240
click at [1264, 457] on div at bounding box center [686, 461] width 1372 height 240
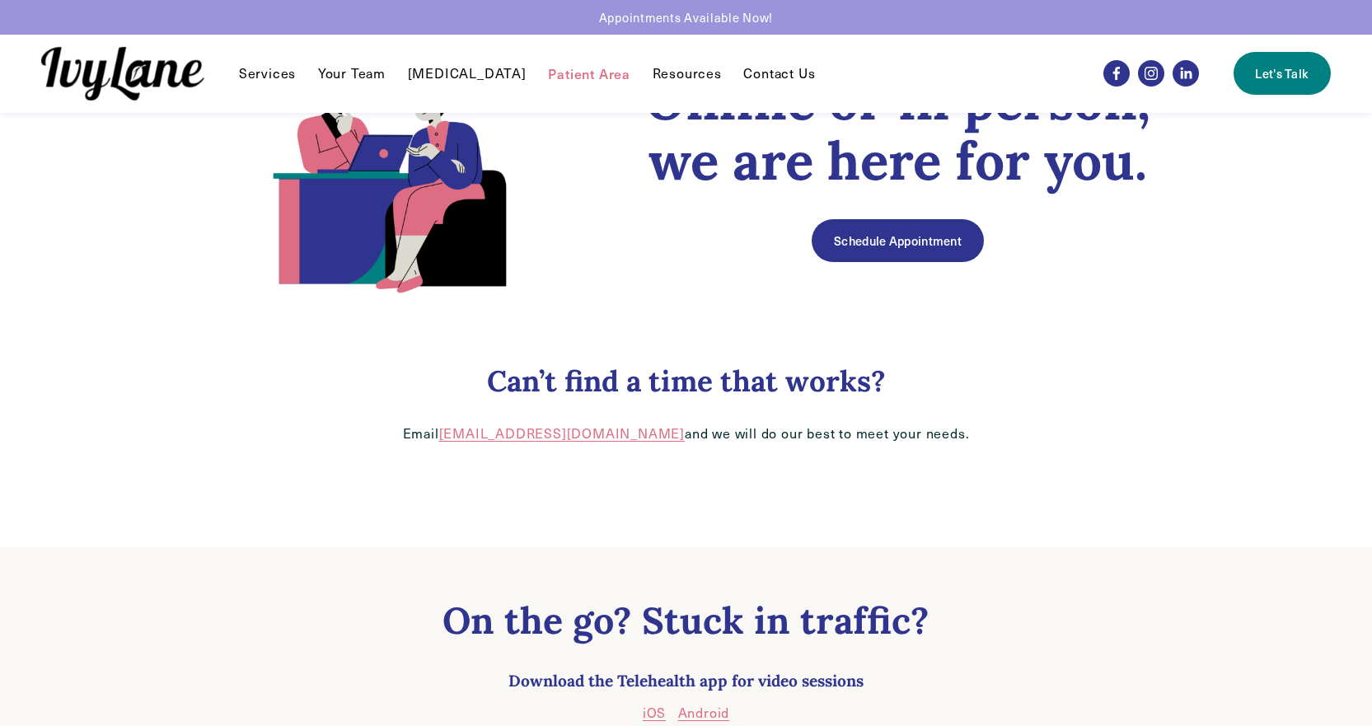
scroll to position [0, 0]
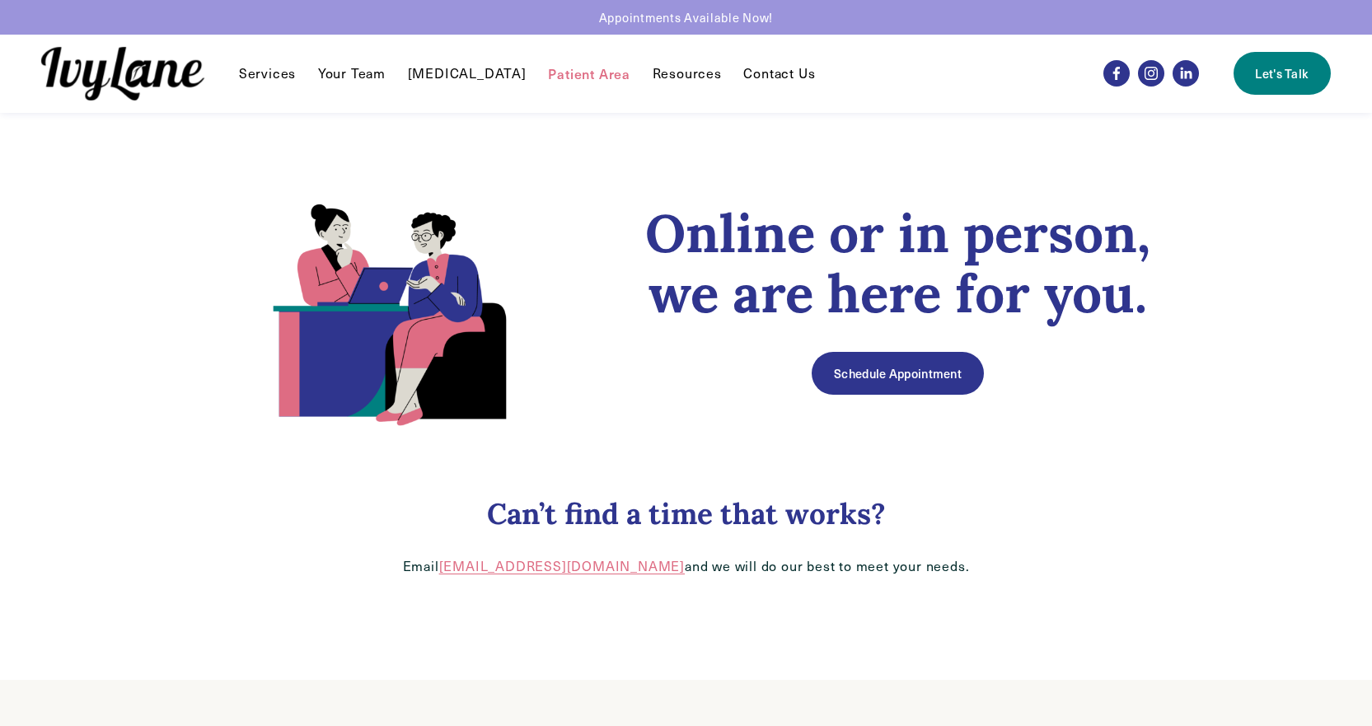
click at [1249, 427] on div at bounding box center [686, 340] width 1372 height 680
click at [367, 77] on link "Your Team" at bounding box center [352, 73] width 68 height 20
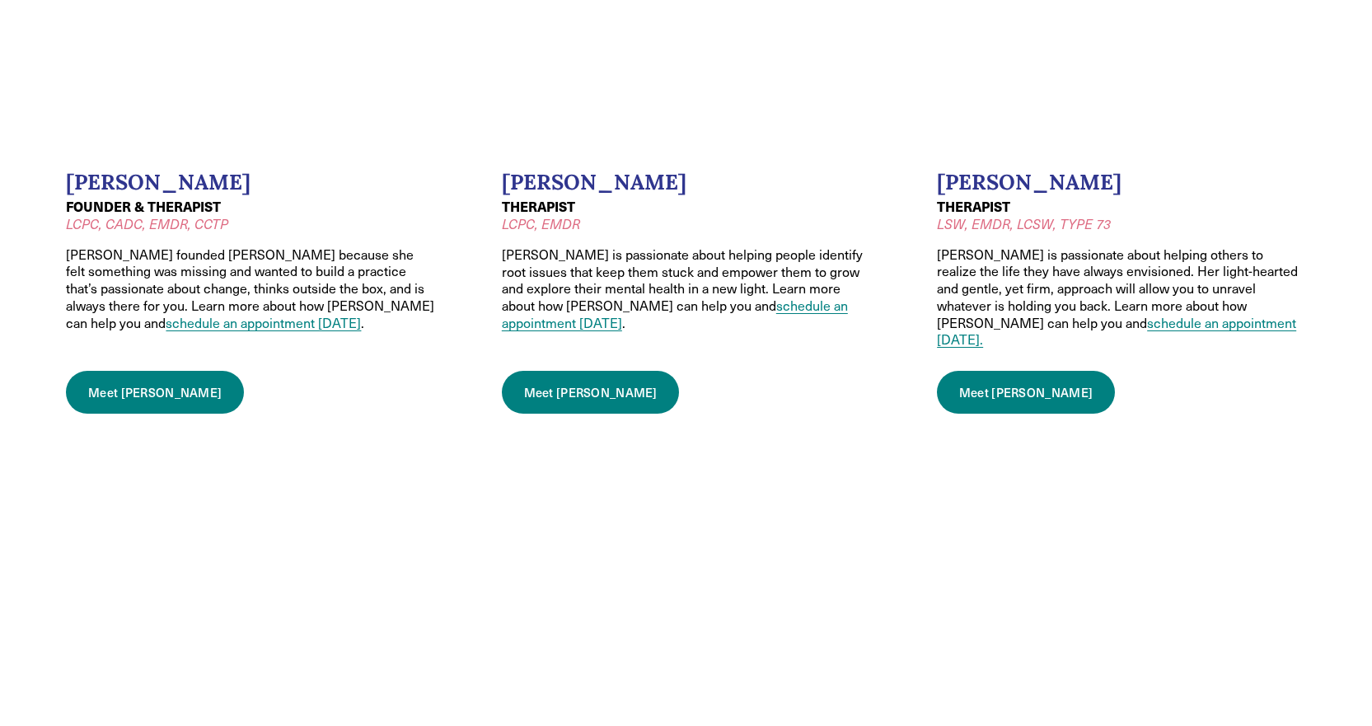
scroll to position [577, 0]
